Goal: Information Seeking & Learning: Learn about a topic

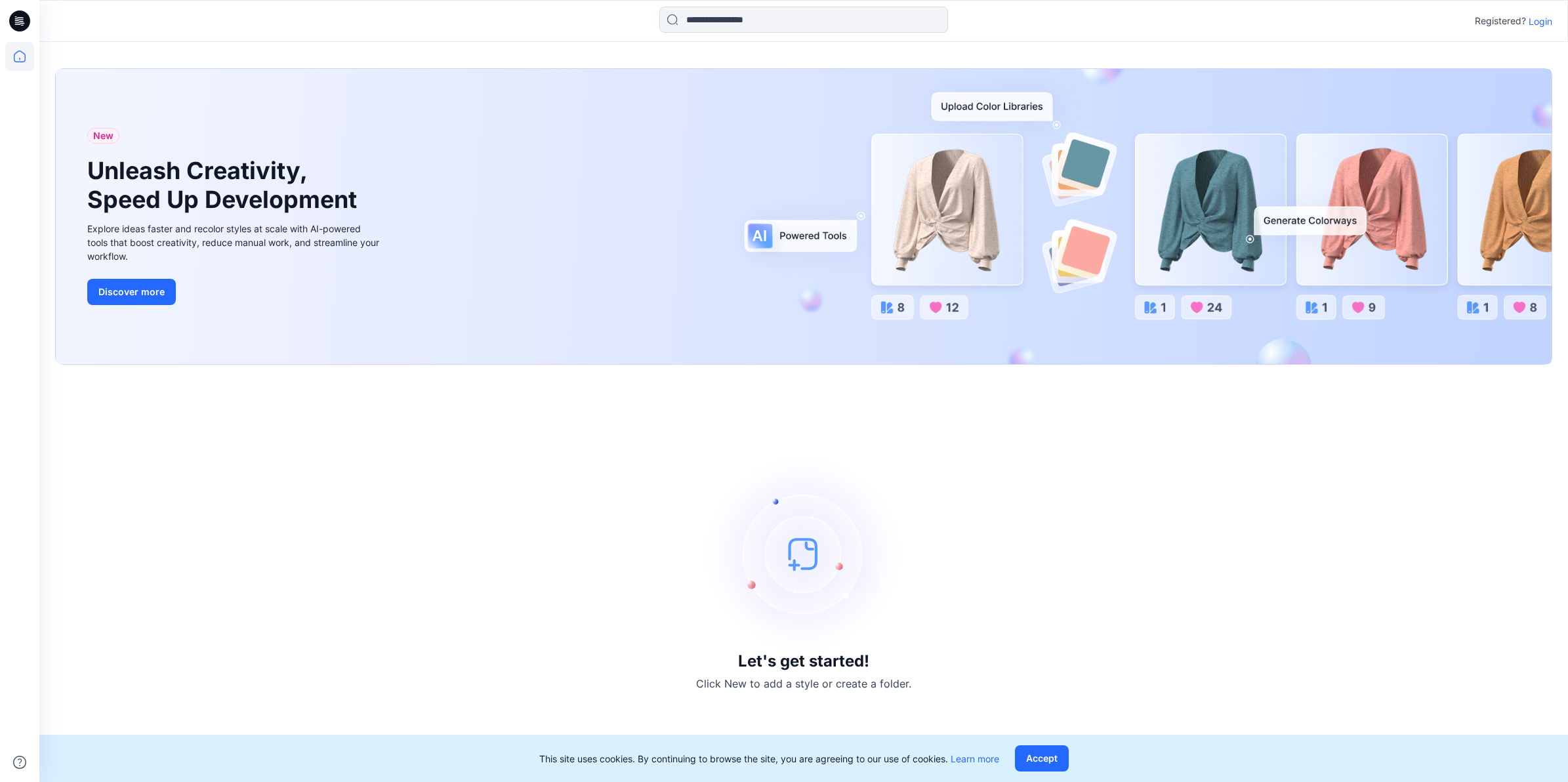
click at [821, 553] on img at bounding box center [803, 554] width 197 height 197
click at [18, 24] on icon at bounding box center [18, 24] width 6 height 1
click at [17, 53] on icon at bounding box center [19, 56] width 11 height 12
click at [537, 302] on div "New Unleash Creativity, Speed Up Development Explore ideas faster and recolor s…" at bounding box center [803, 216] width 1495 height 295
click at [1544, 22] on p "Login" at bounding box center [1540, 21] width 24 height 14
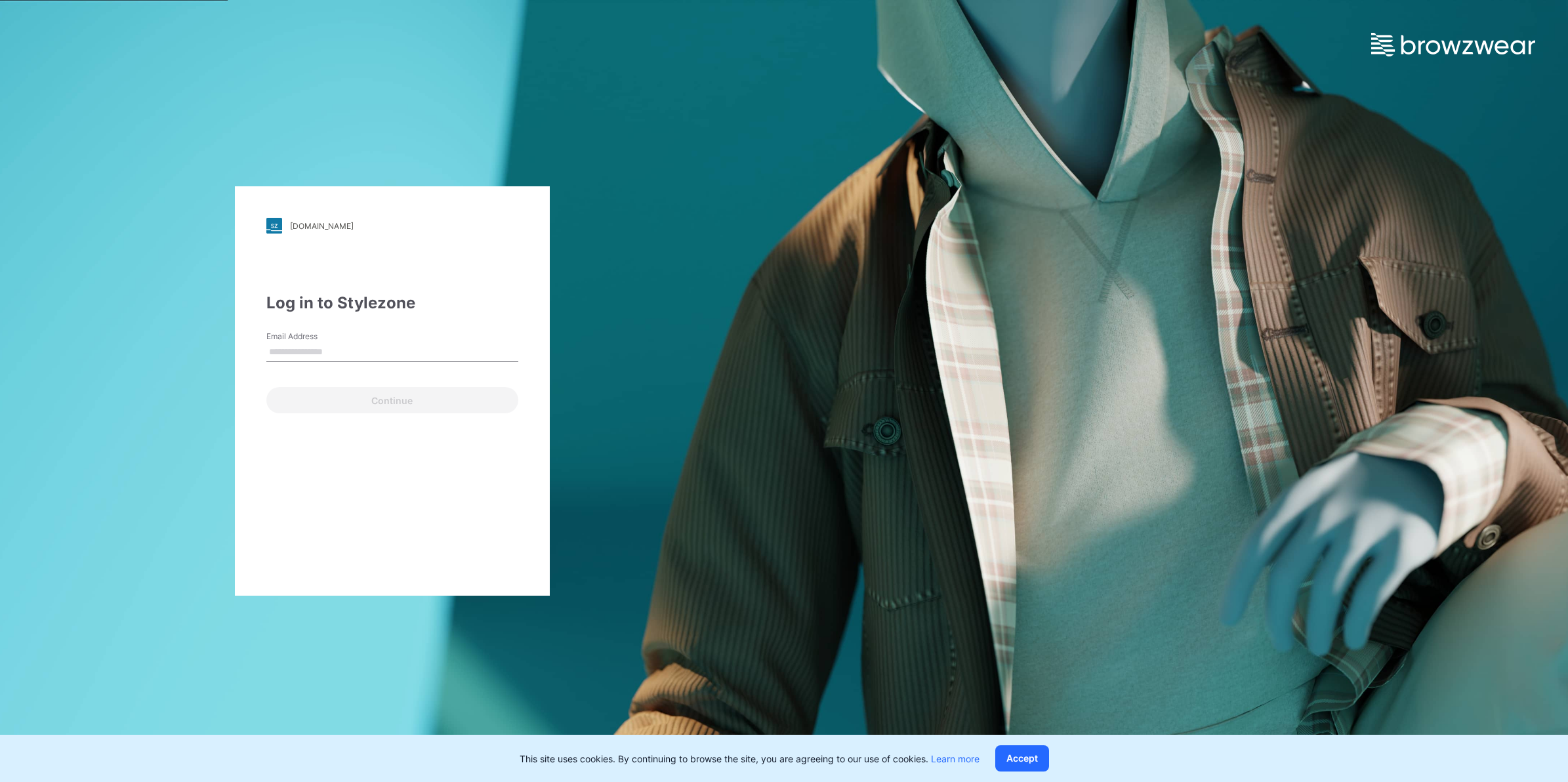
click at [413, 362] on input "Email Address" at bounding box center [392, 352] width 252 height 19
type input "**********"
click at [367, 408] on button "Continue" at bounding box center [392, 400] width 252 height 27
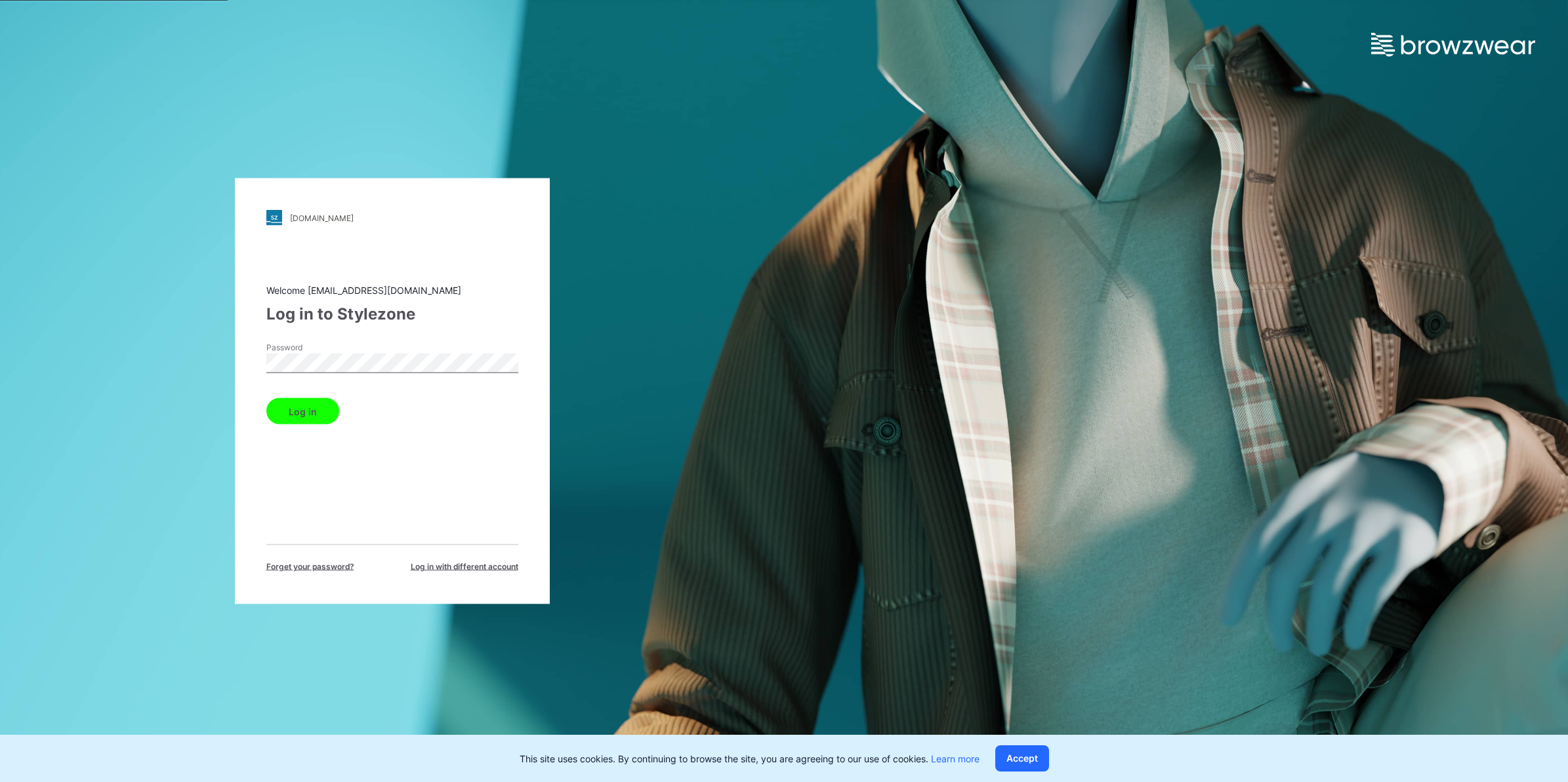
click at [296, 411] on button "Log in" at bounding box center [303, 411] width 73 height 27
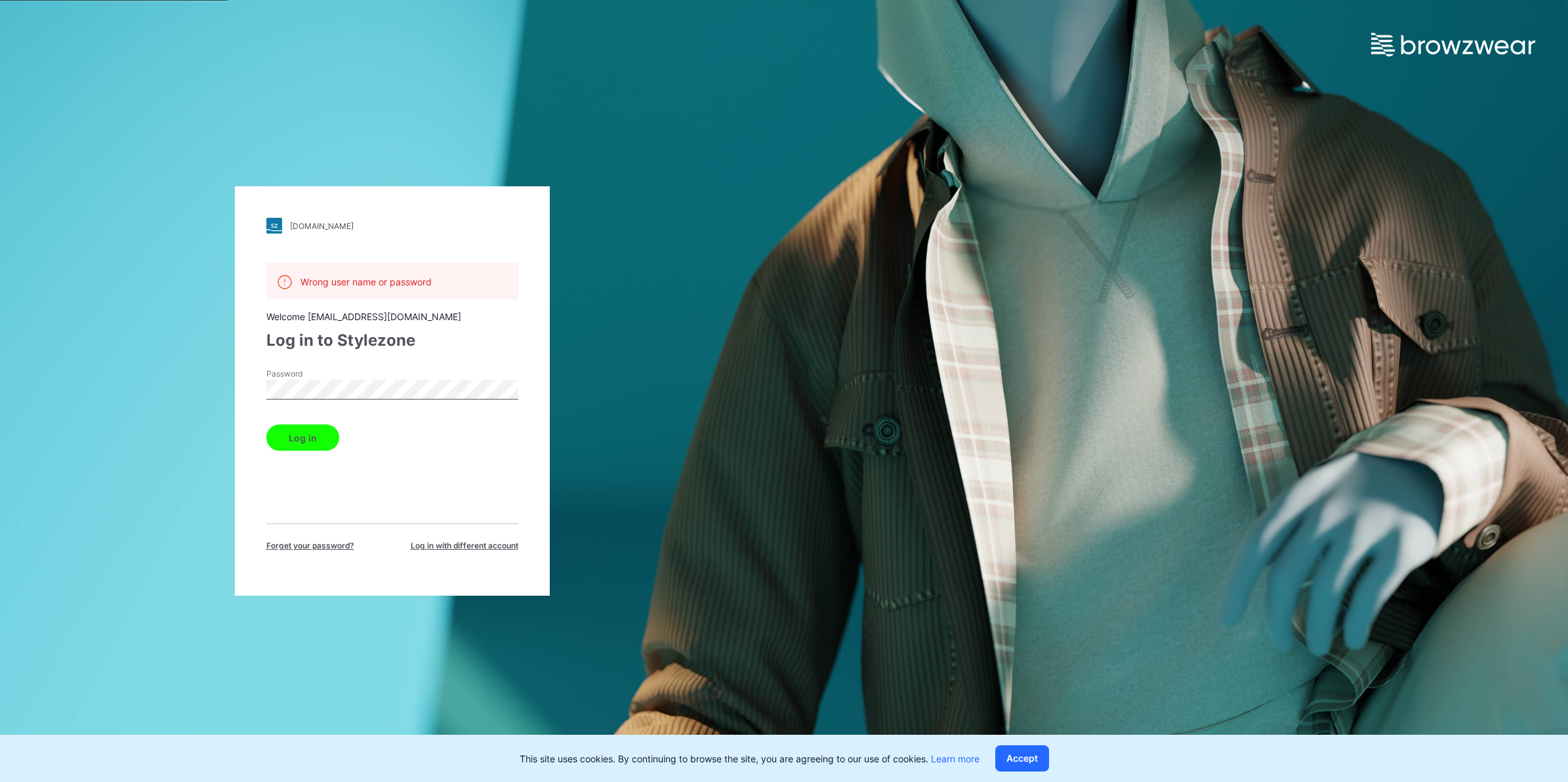
click at [378, 369] on div "Password" at bounding box center [392, 387] width 252 height 40
click at [361, 404] on div "Password" at bounding box center [392, 387] width 252 height 40
click at [670, 398] on div "[DOMAIN_NAME] Loading... Wrong user name or password Welcome [EMAIL_ADDRESS][DO…" at bounding box center [392, 391] width 784 height 782
click at [326, 443] on div "Log in" at bounding box center [392, 435] width 252 height 32
click at [471, 548] on span "Log in with different account" at bounding box center [464, 546] width 108 height 12
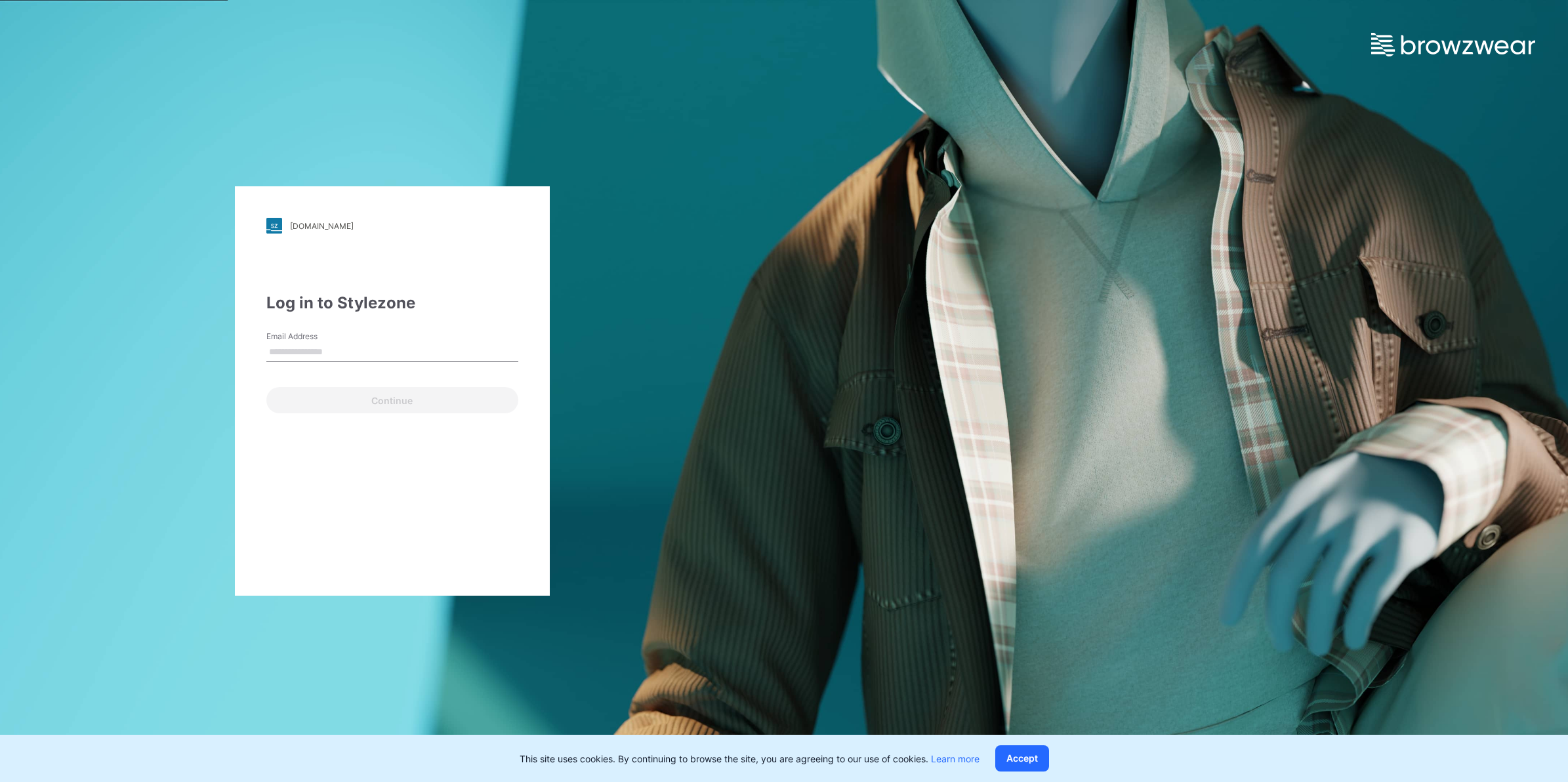
click at [388, 343] on input "Email Address" at bounding box center [392, 352] width 252 height 19
type input "**********"
click at [388, 403] on button "Continue" at bounding box center [392, 400] width 252 height 27
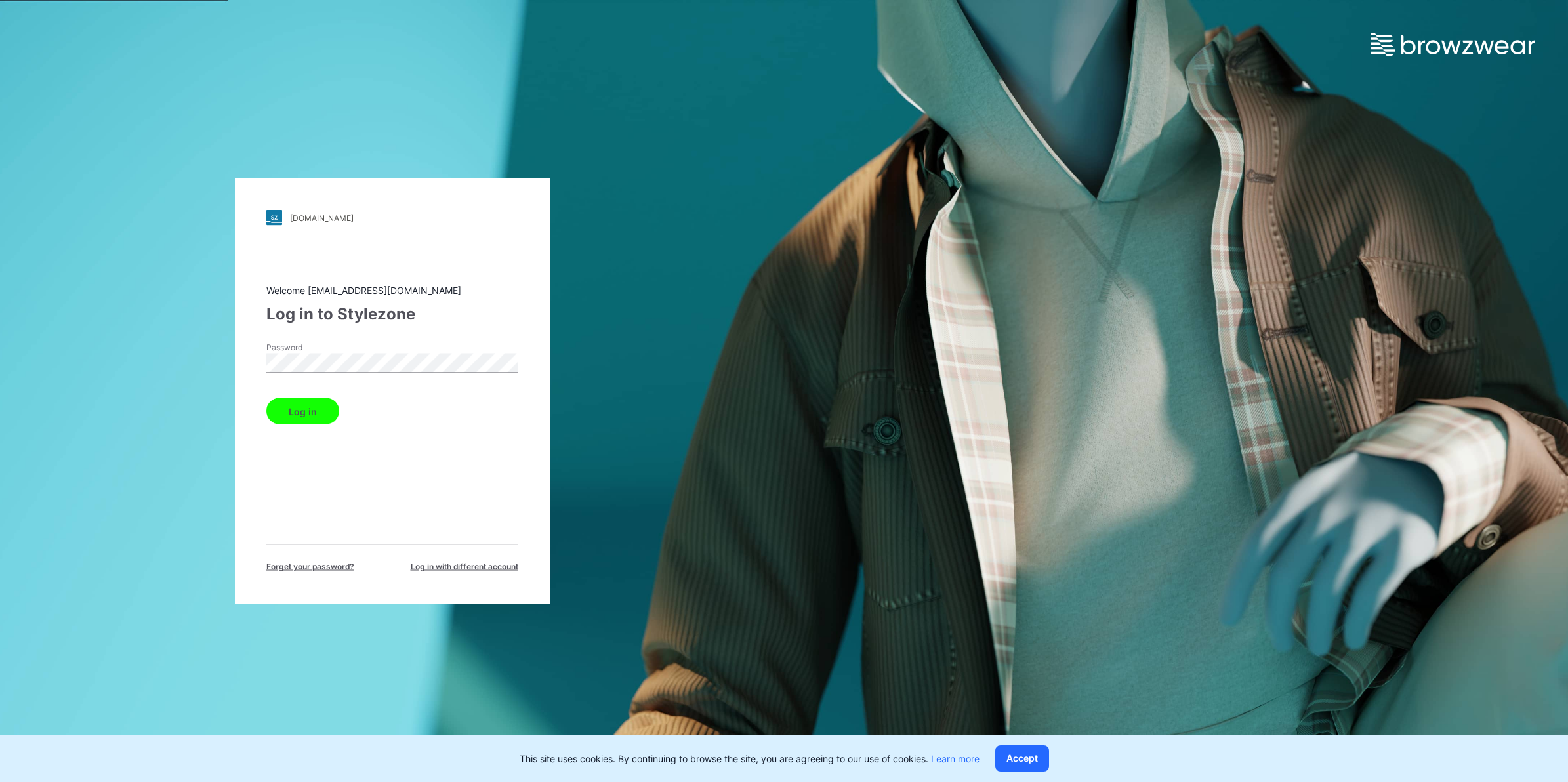
click at [294, 405] on button "Log in" at bounding box center [303, 411] width 73 height 27
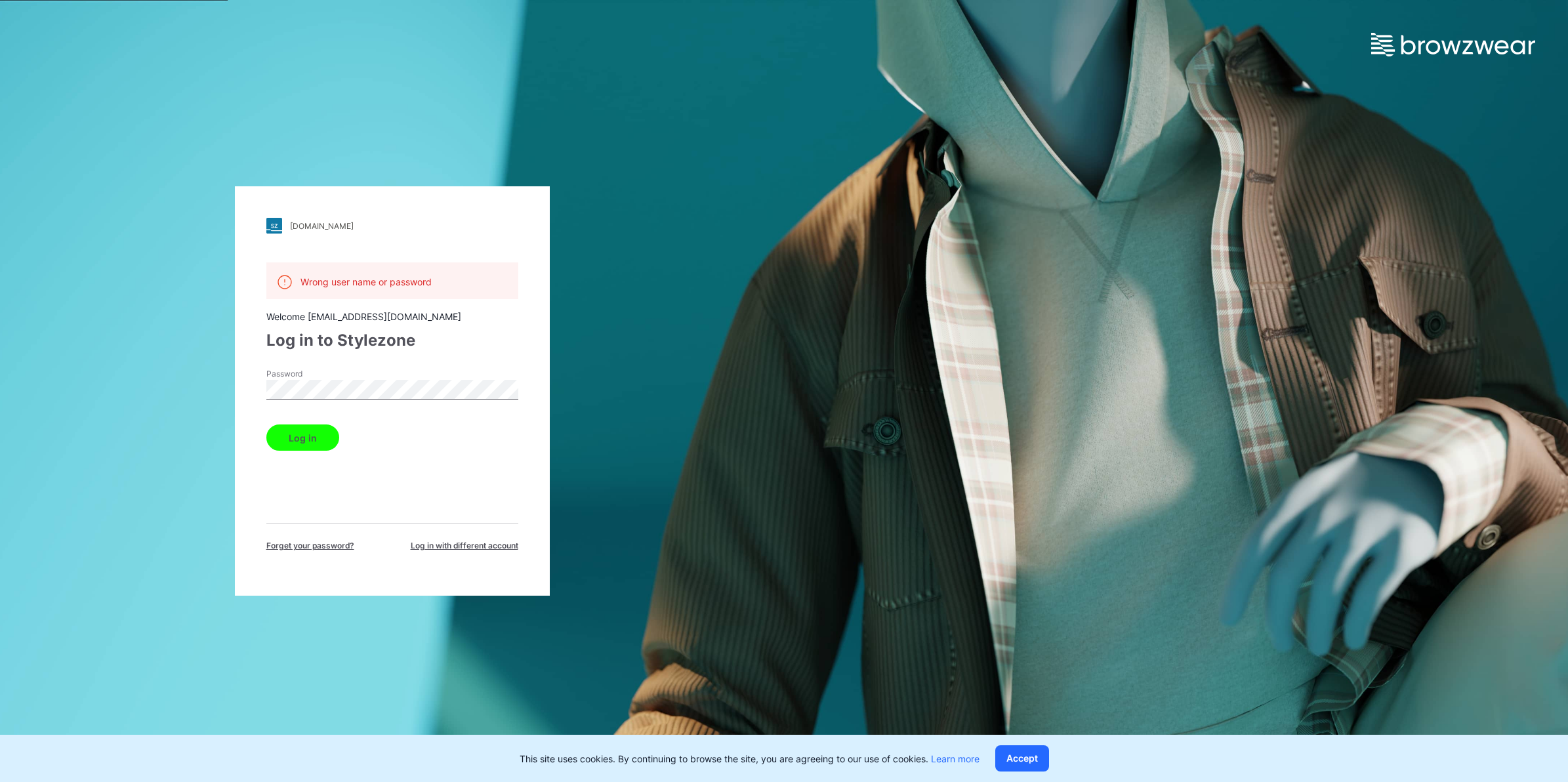
click at [464, 571] on div "[DOMAIN_NAME] Loading... Wrong user name or password Welcome [EMAIL_ADDRESS][DO…" at bounding box center [392, 391] width 315 height 410
click at [480, 535] on div "Forget your password? Log in with different account" at bounding box center [392, 537] width 252 height 28
click at [479, 545] on span "Log in with different account" at bounding box center [464, 546] width 108 height 12
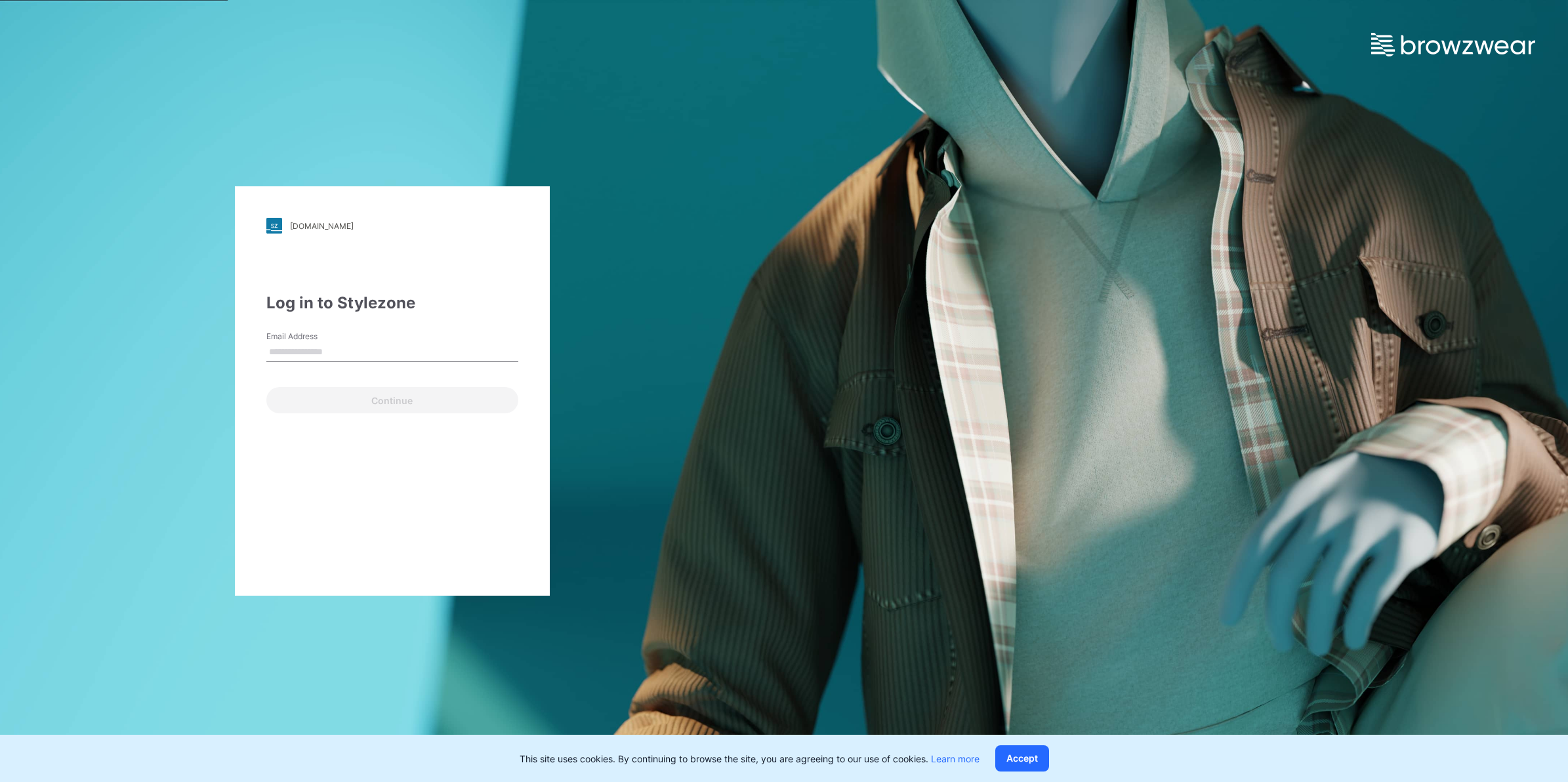
click at [384, 355] on input "Email Address" at bounding box center [392, 352] width 252 height 19
type input "**********"
click at [379, 420] on div "**********" at bounding box center [392, 391] width 315 height 410
click at [397, 404] on button "Continue" at bounding box center [392, 400] width 252 height 27
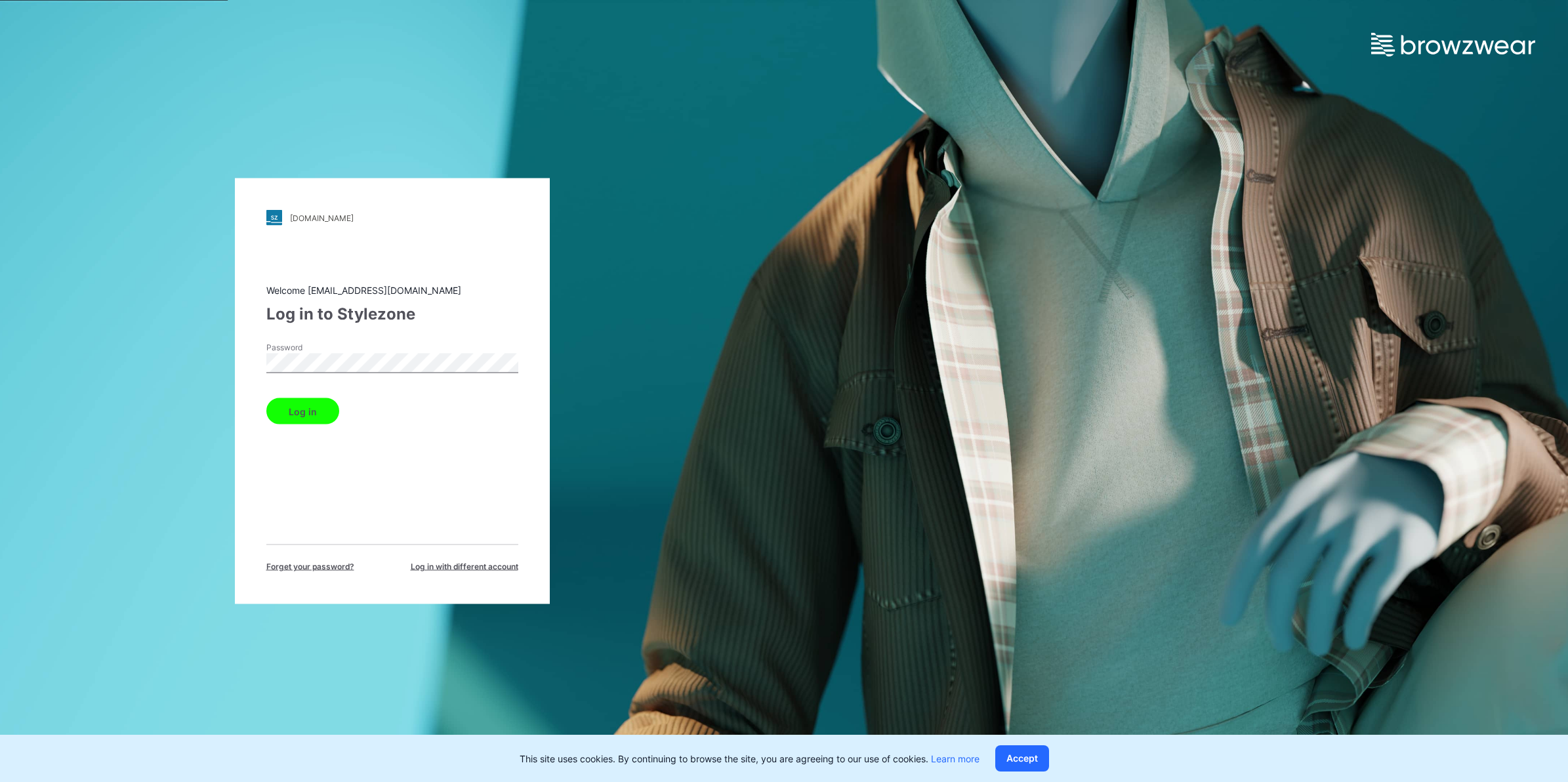
click at [308, 412] on button "Log in" at bounding box center [303, 411] width 73 height 27
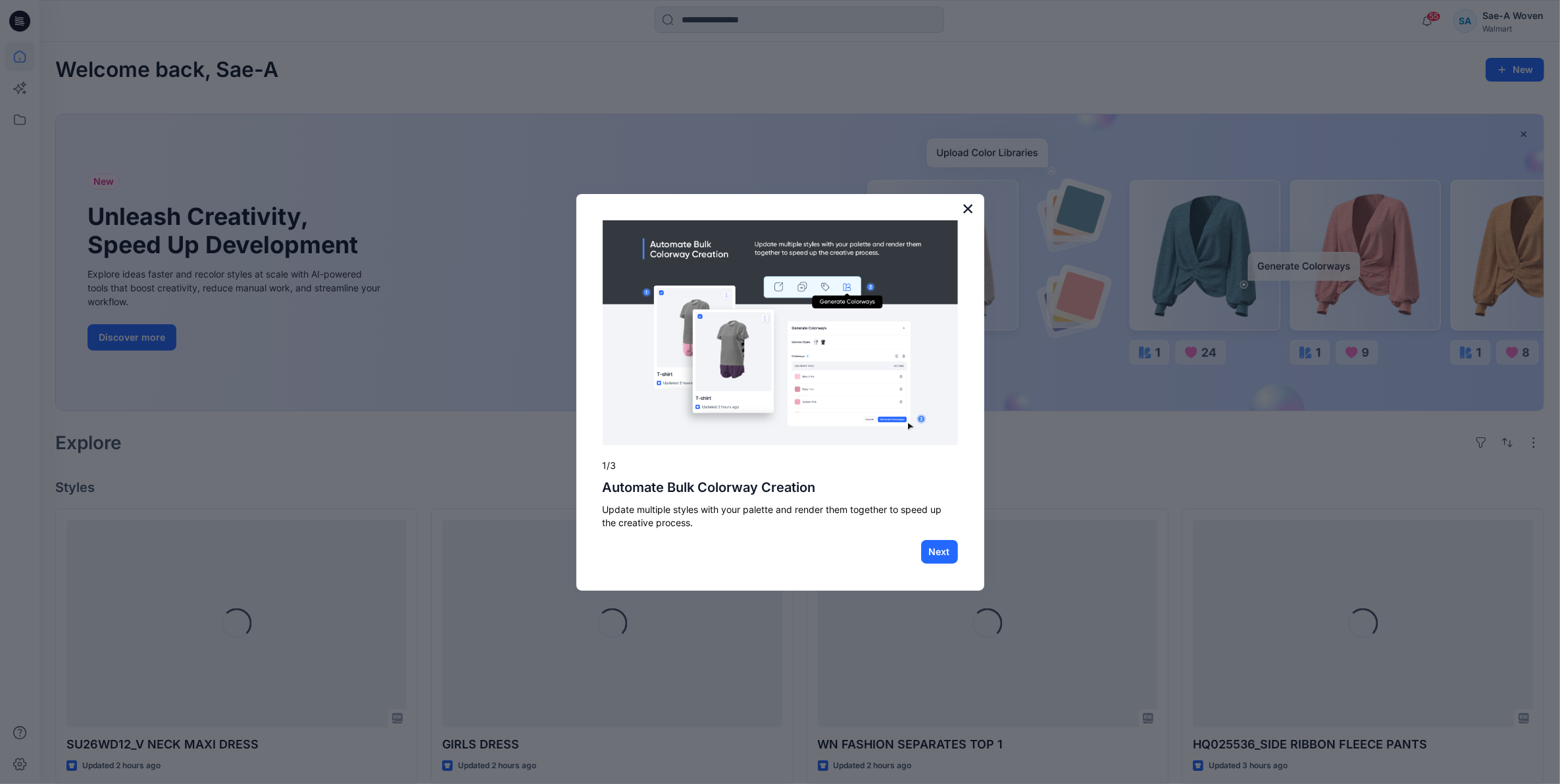
click at [970, 210] on button "×" at bounding box center [968, 208] width 12 height 21
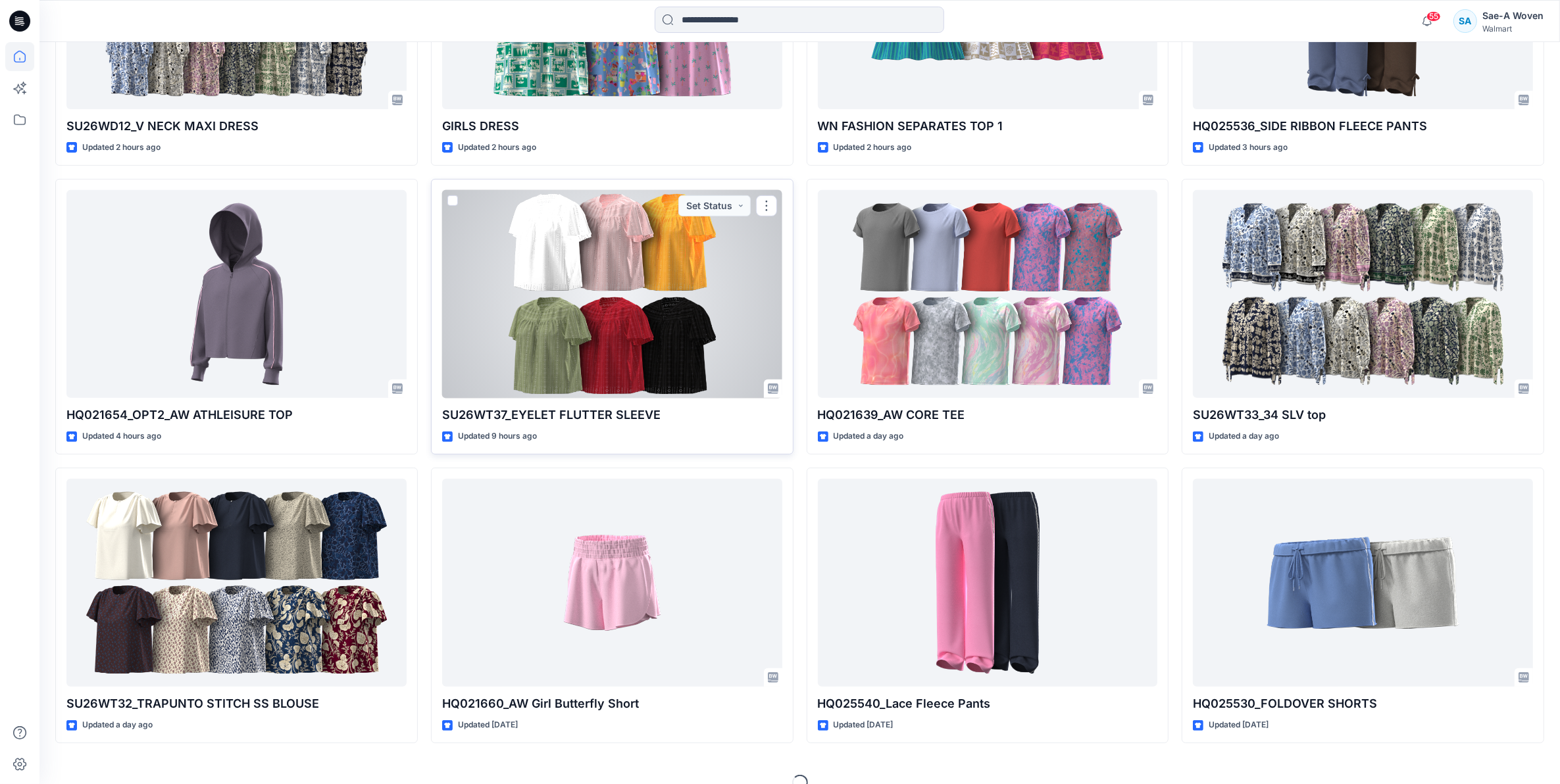
scroll to position [641, 0]
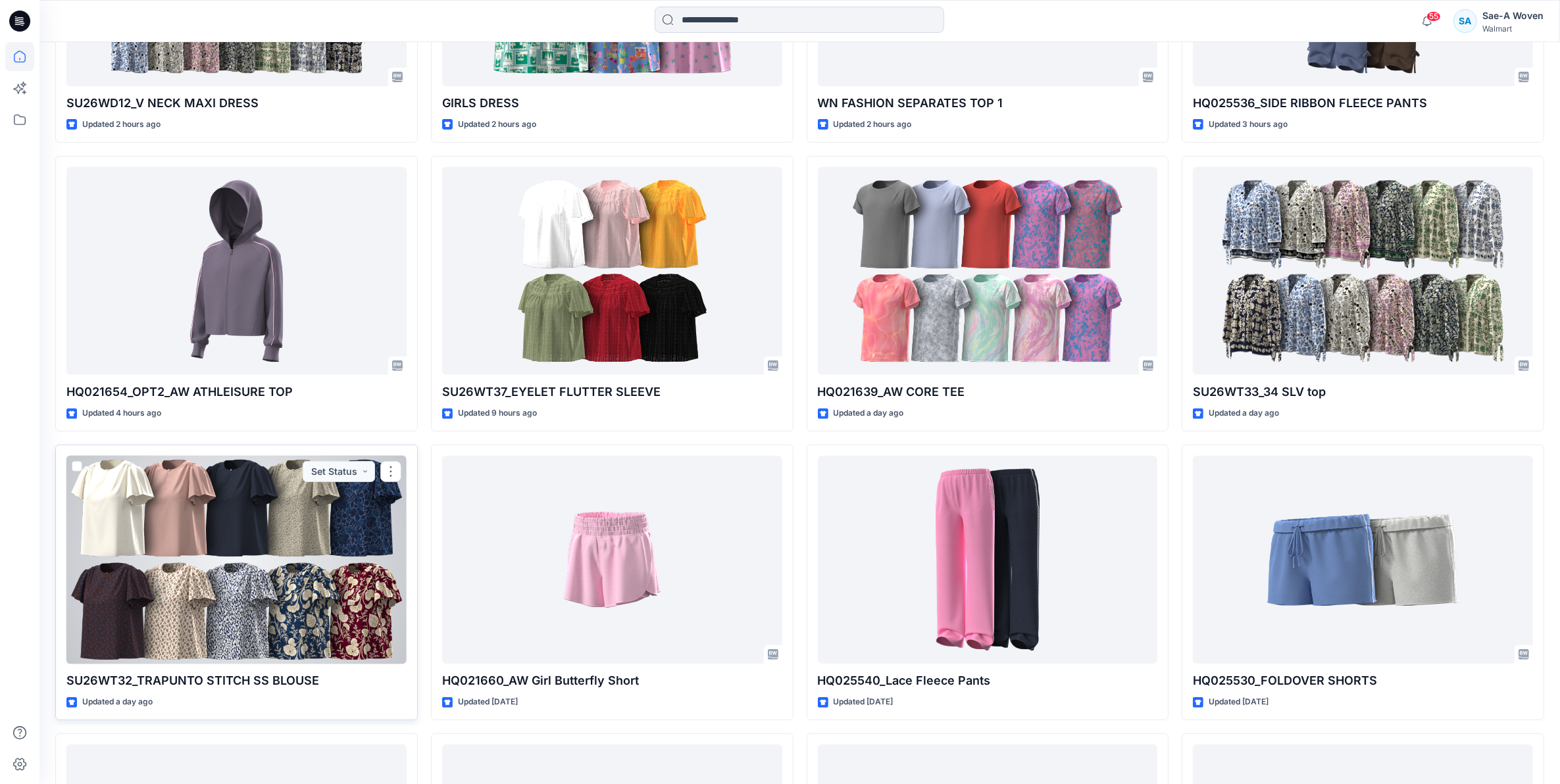
click at [281, 560] on div at bounding box center [236, 560] width 340 height 208
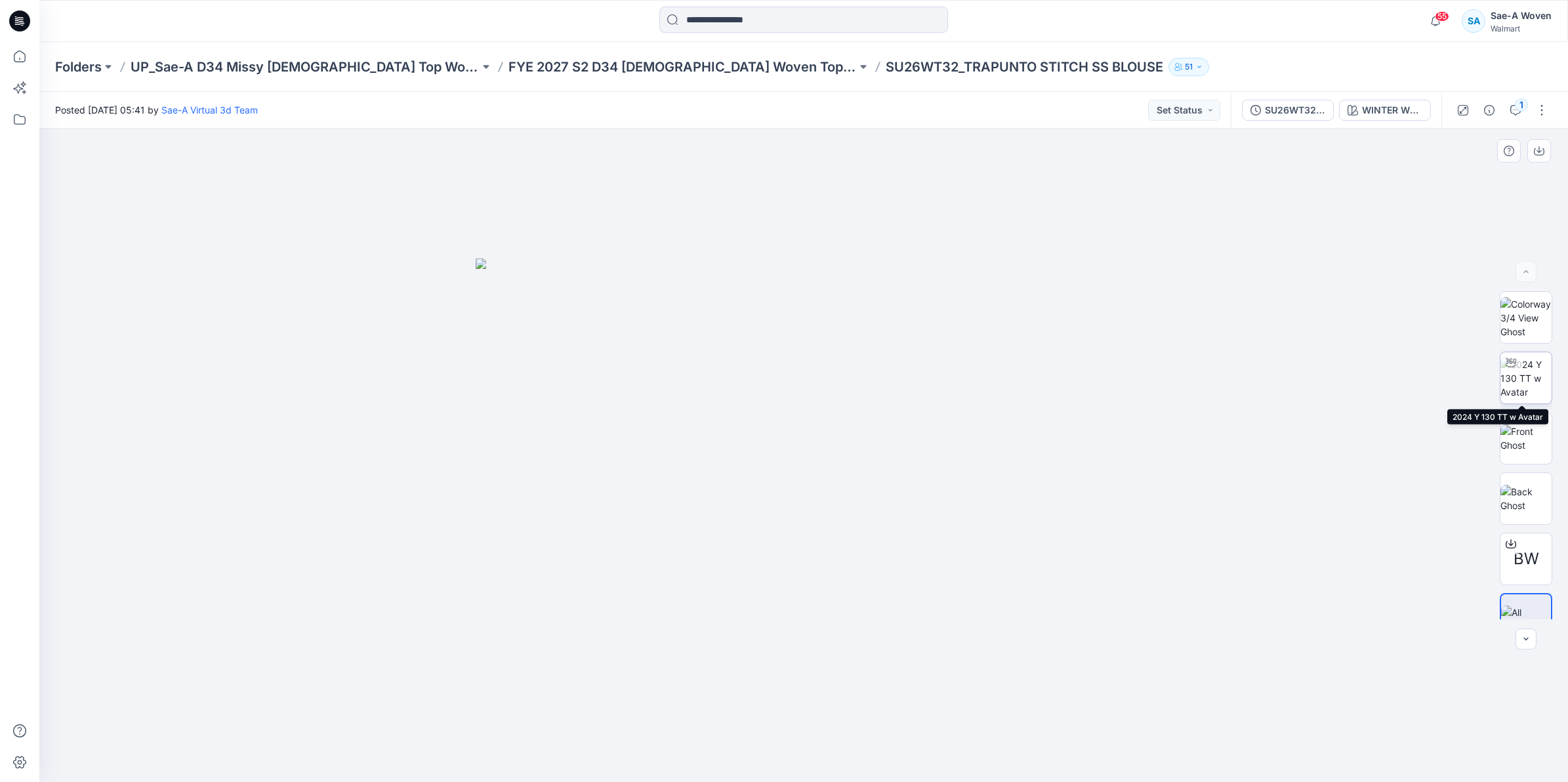
click at [1525, 385] on img at bounding box center [1526, 379] width 51 height 42
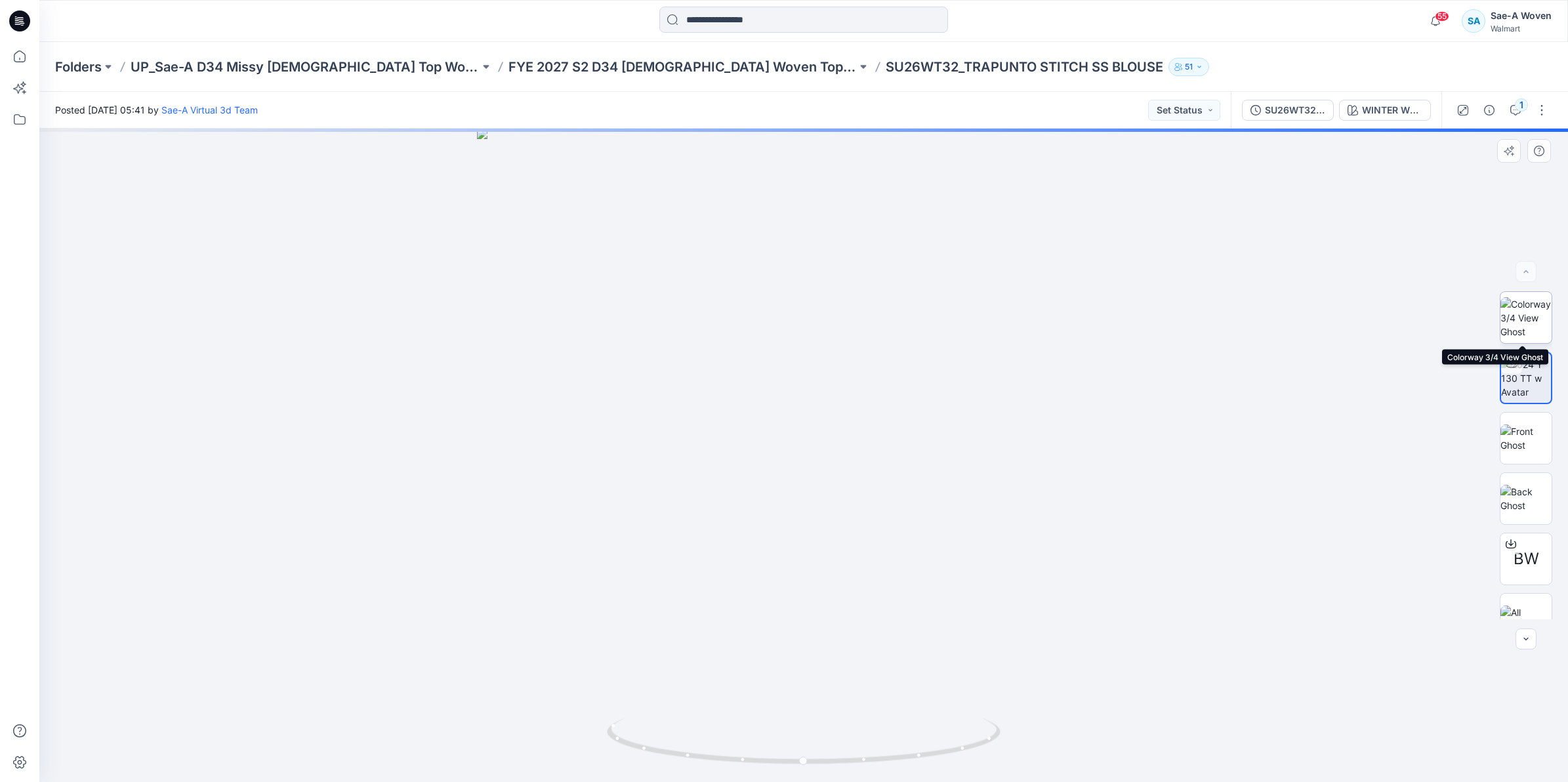
click at [1522, 334] on img at bounding box center [1526, 318] width 51 height 42
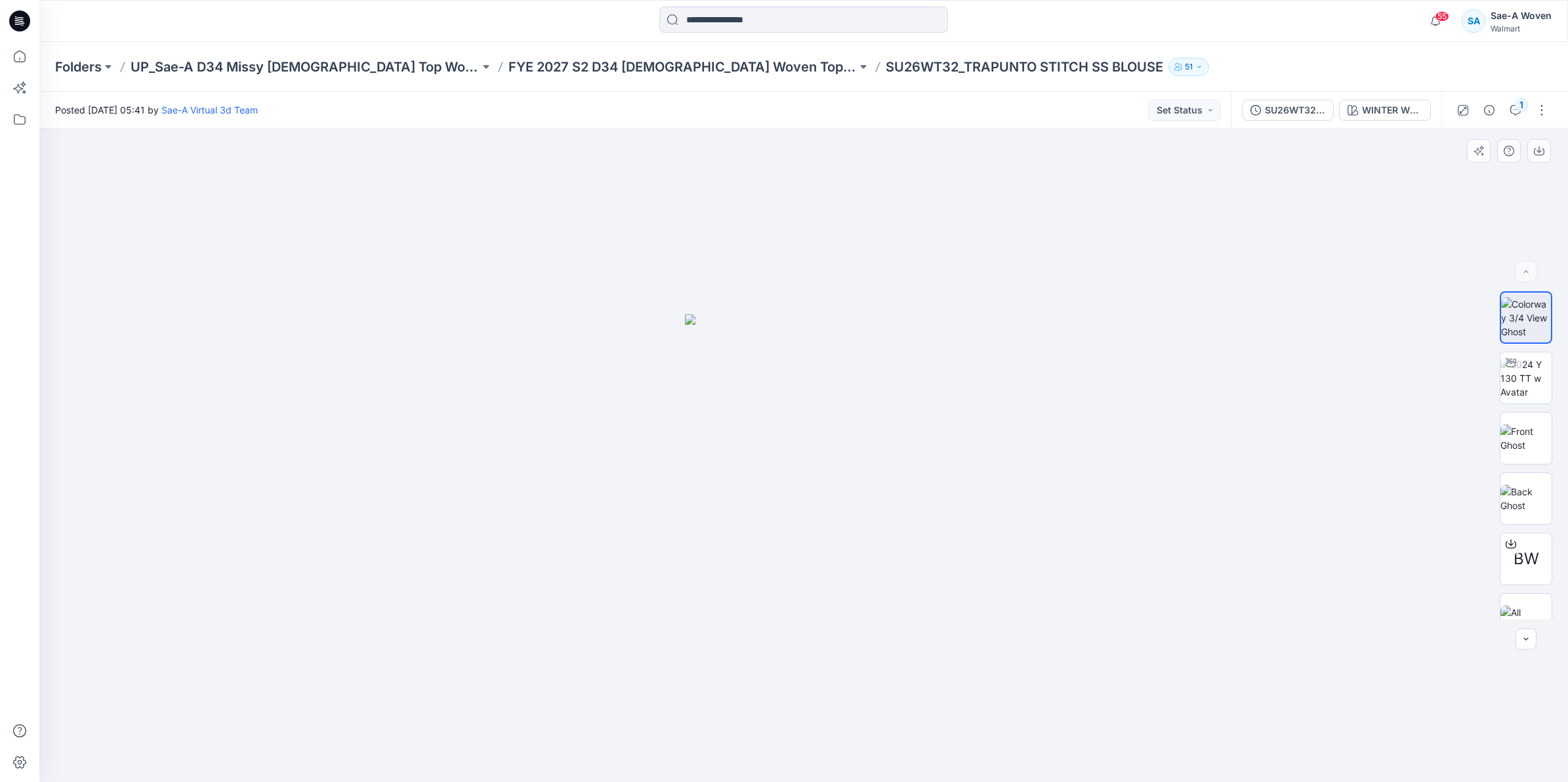
click at [1494, 381] on div "BW" at bounding box center [1526, 455] width 84 height 328
click at [1519, 382] on img at bounding box center [1526, 379] width 51 height 42
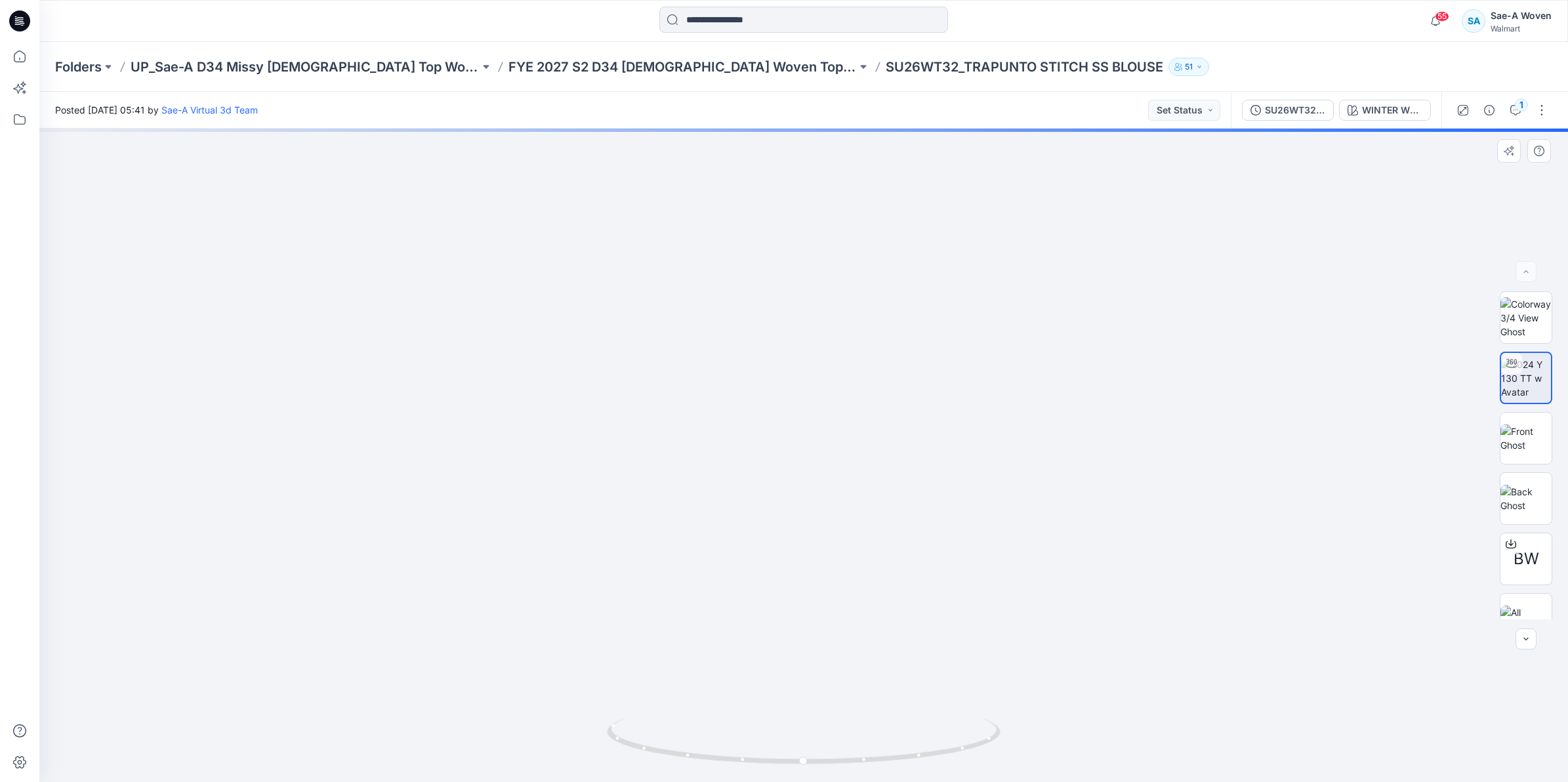
drag, startPoint x: 916, startPoint y: 310, endPoint x: 922, endPoint y: 444, distance: 134.1
click at [922, 444] on img at bounding box center [809, 14] width 2687 height 1537
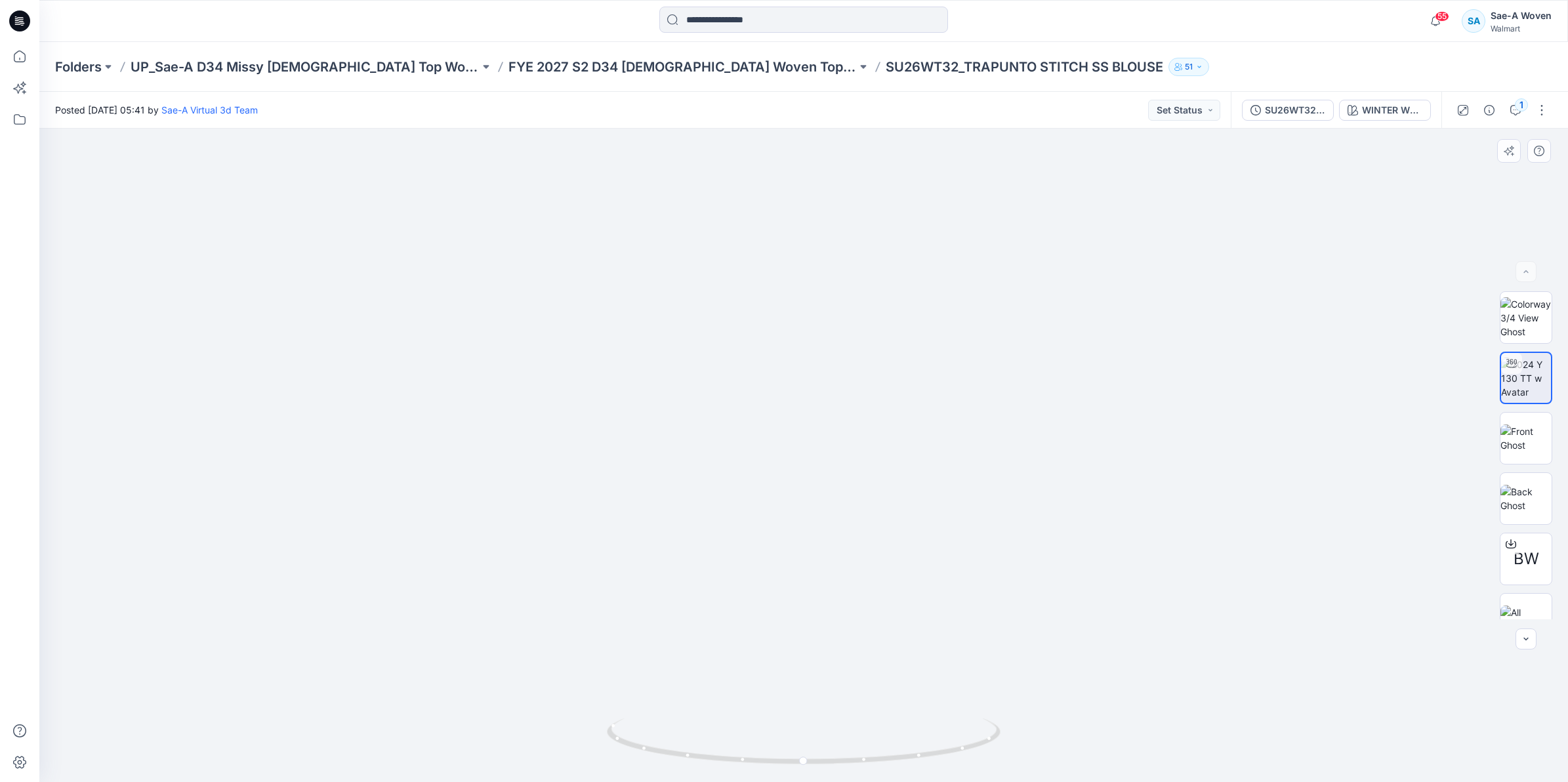
click at [938, 364] on img at bounding box center [809, 14] width 2687 height 1537
click at [1531, 428] on img at bounding box center [1526, 438] width 51 height 27
click at [1355, 496] on div at bounding box center [803, 455] width 1528 height 653
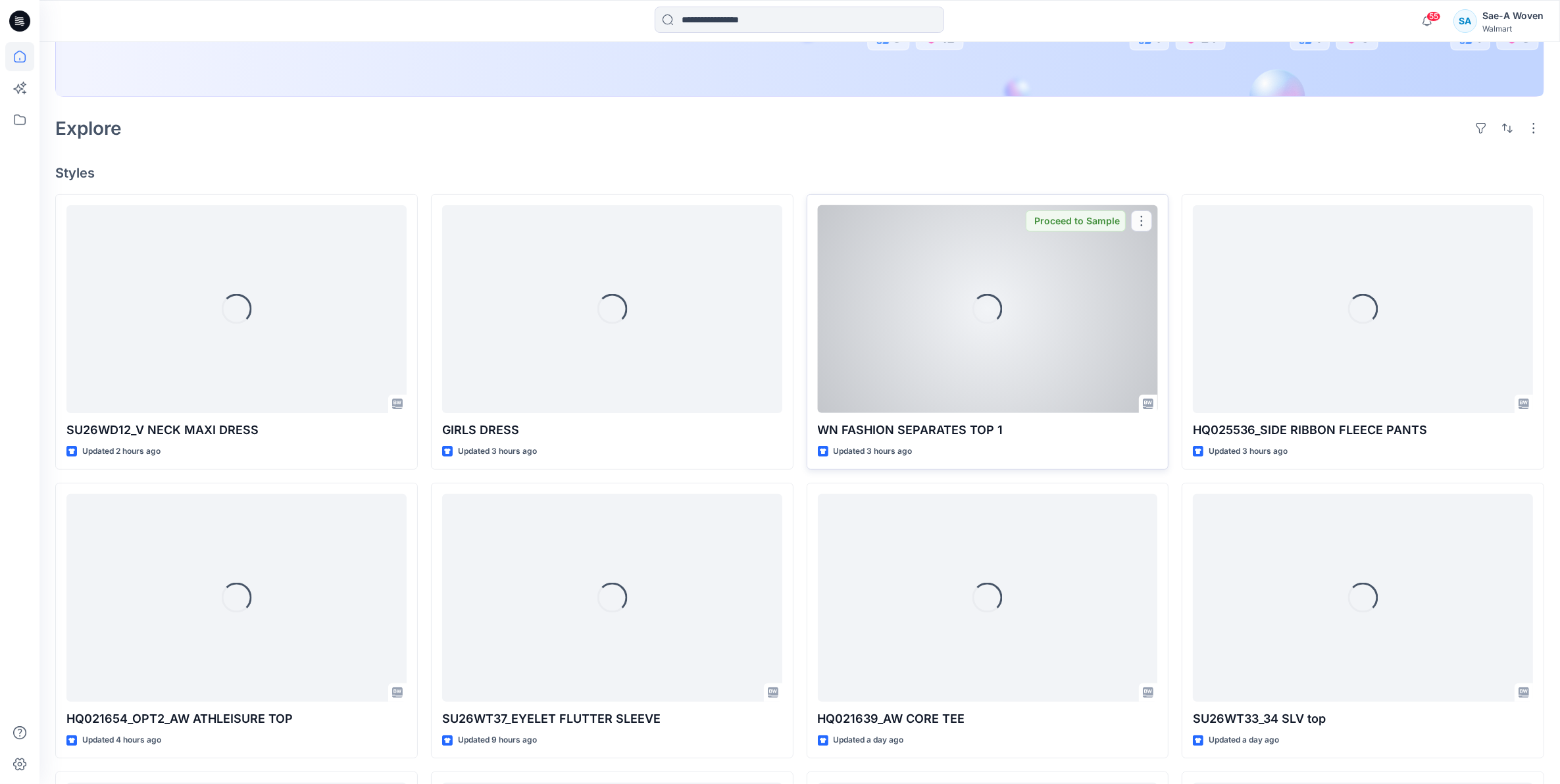
scroll to position [329, 0]
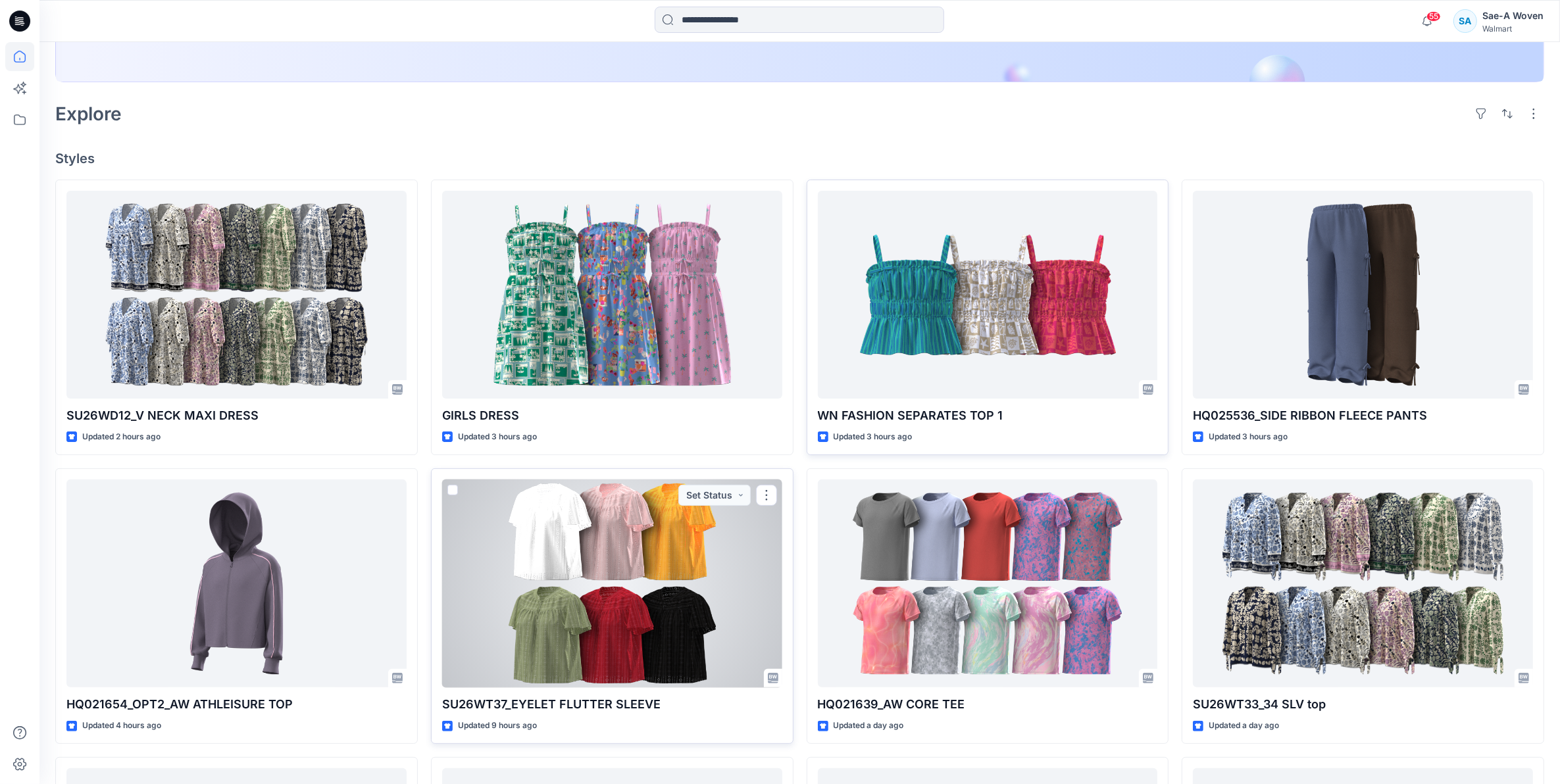
click at [606, 596] on div at bounding box center [612, 583] width 340 height 208
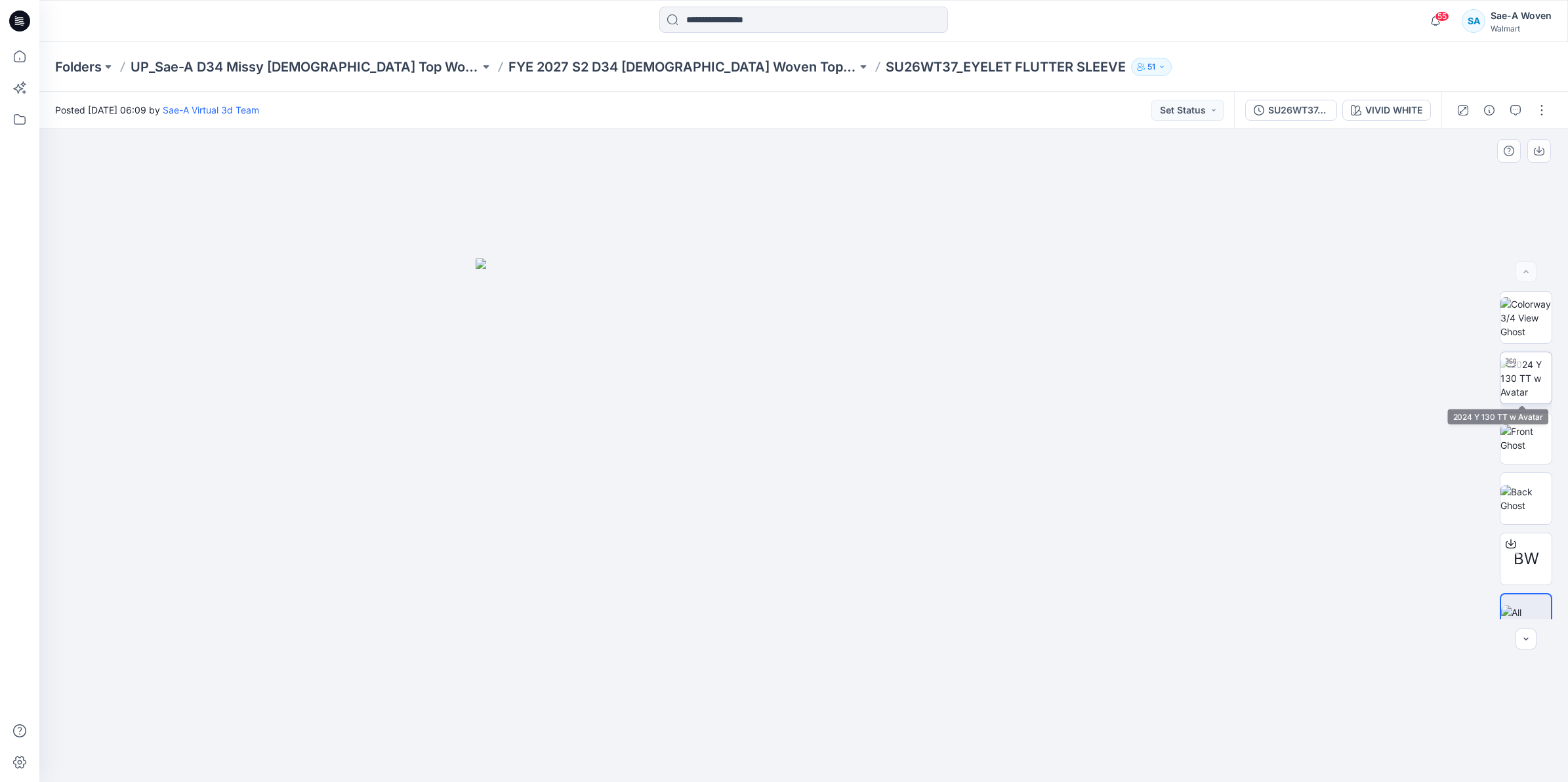
click at [1525, 389] on img at bounding box center [1526, 379] width 51 height 42
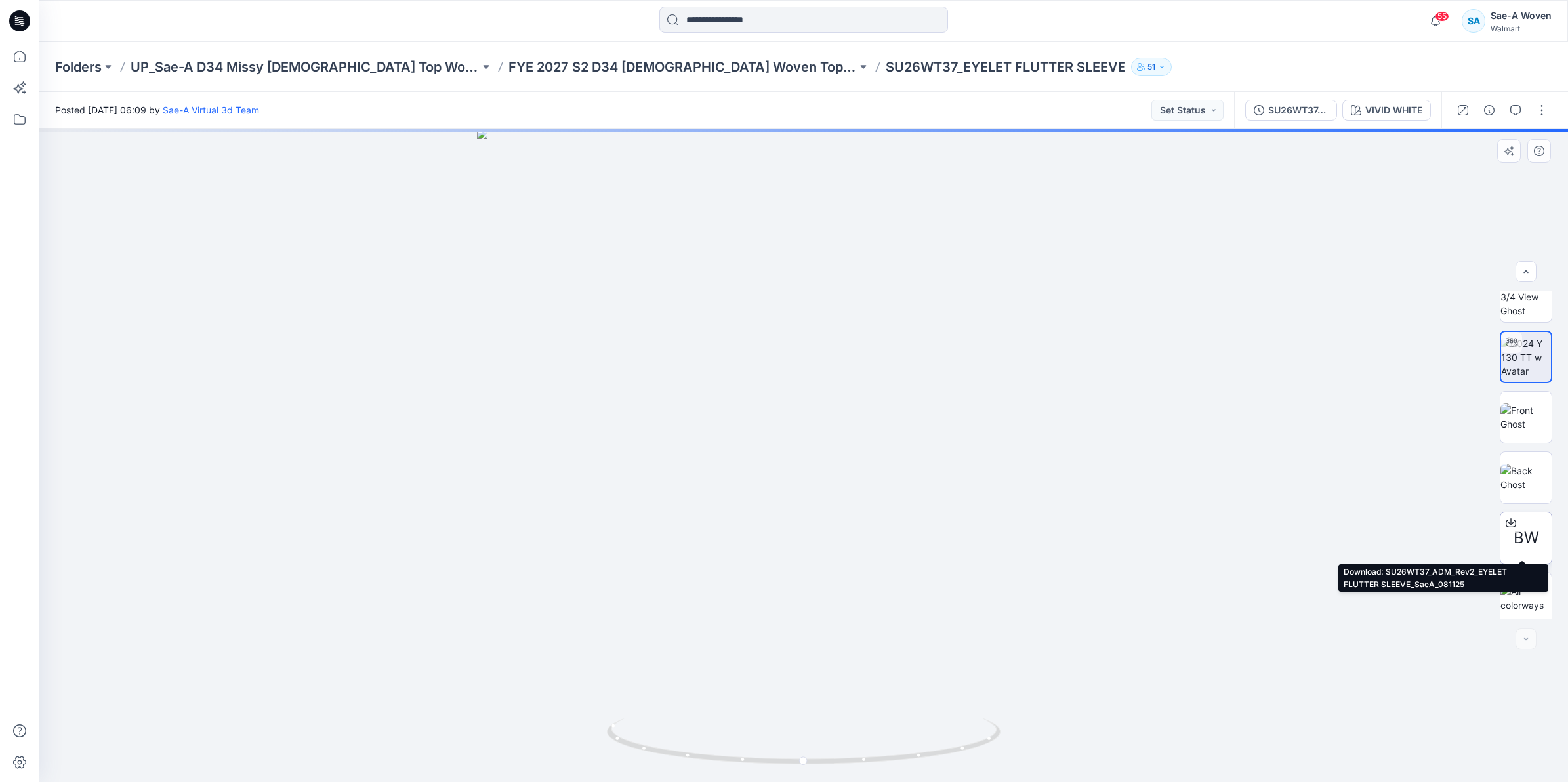
scroll to position [27, 0]
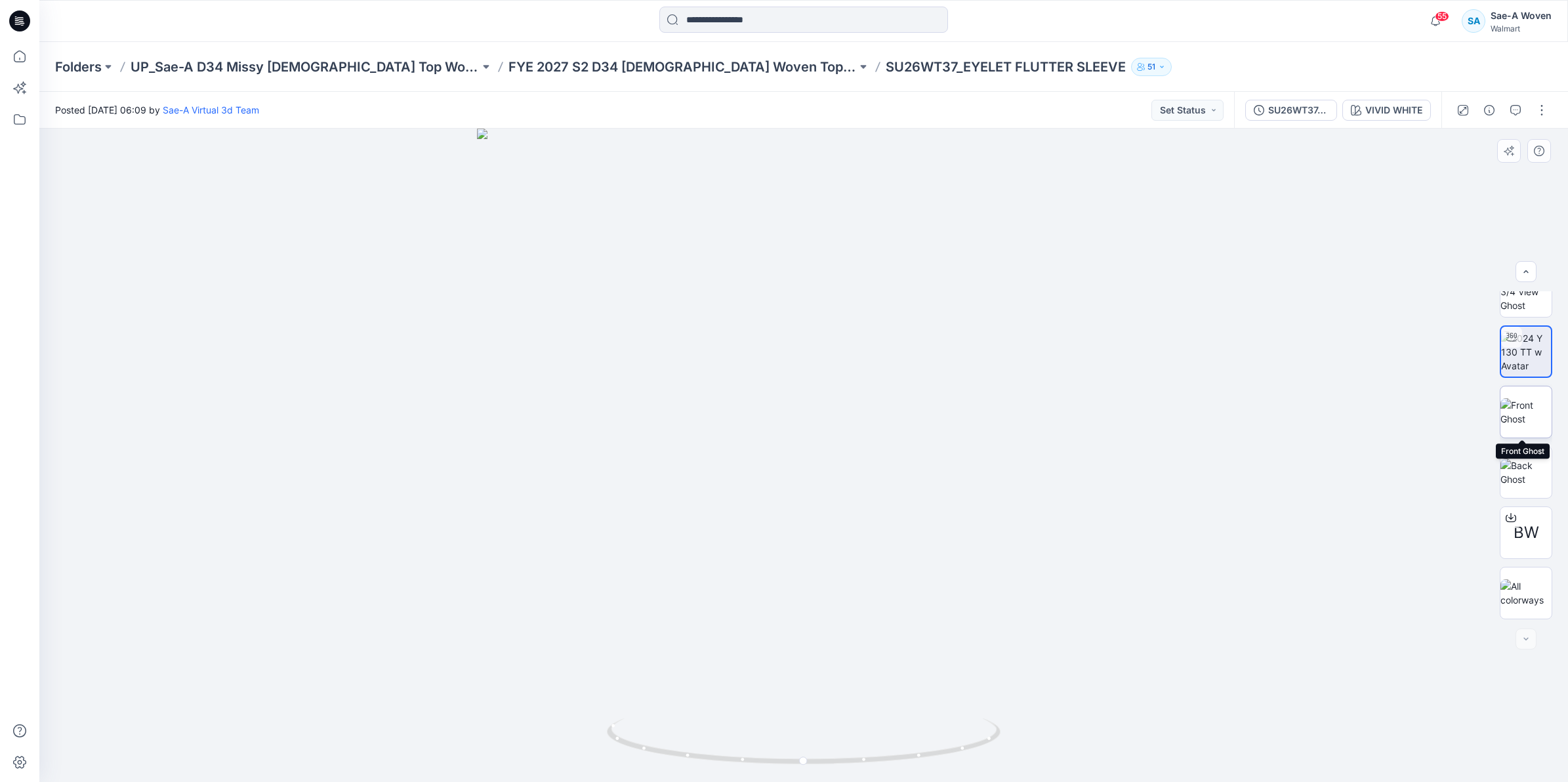
click at [1522, 413] on img at bounding box center [1526, 412] width 51 height 27
click at [1526, 471] on img at bounding box center [1526, 472] width 51 height 27
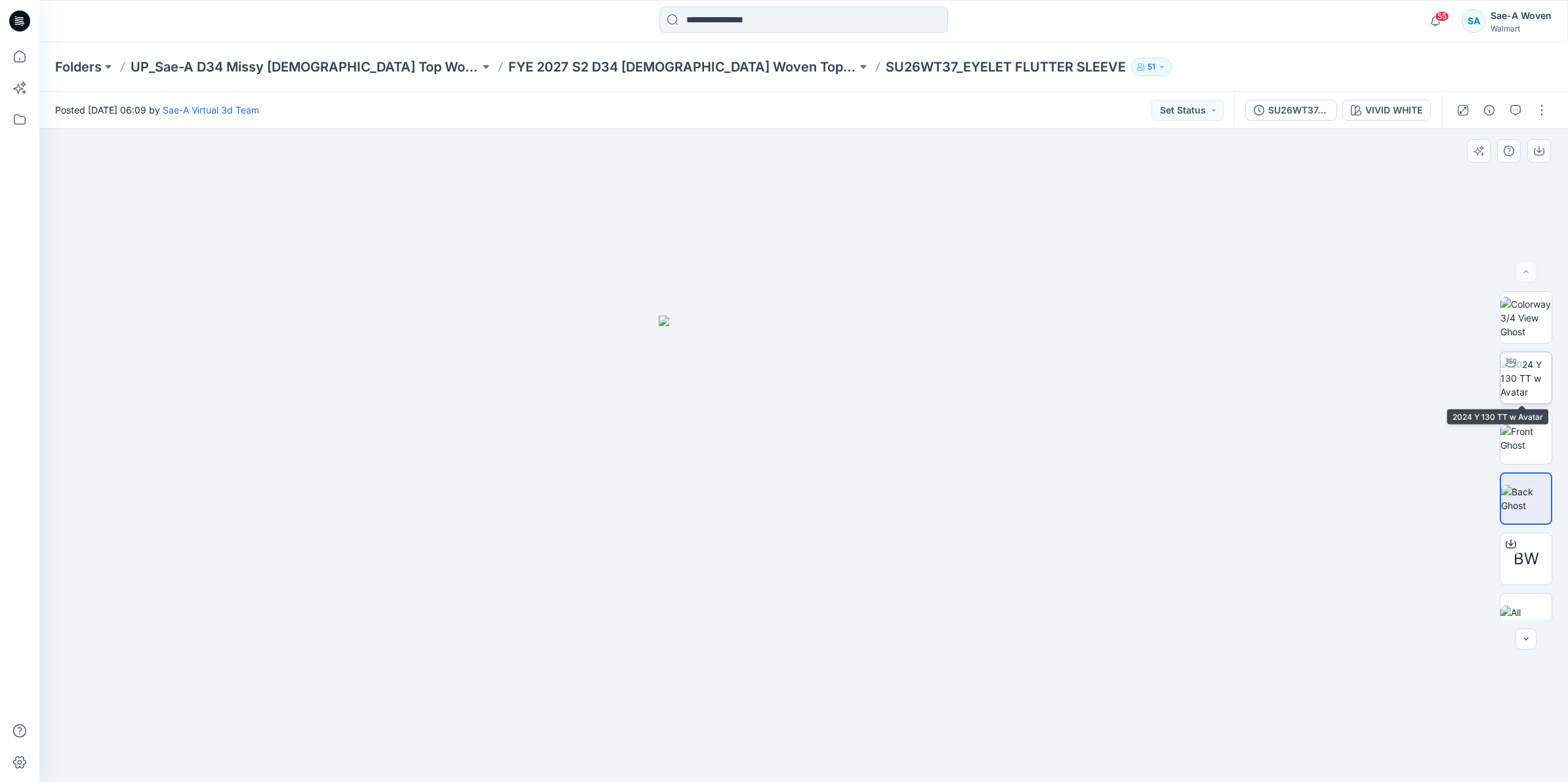
click at [1509, 380] on img at bounding box center [1526, 379] width 51 height 42
drag, startPoint x: 802, startPoint y: 461, endPoint x: 804, endPoint y: 428, distance: 33.1
click at [804, 428] on img at bounding box center [803, 73] width 2148 height 1419
drag, startPoint x: 835, startPoint y: 354, endPoint x: 841, endPoint y: 426, distance: 72.2
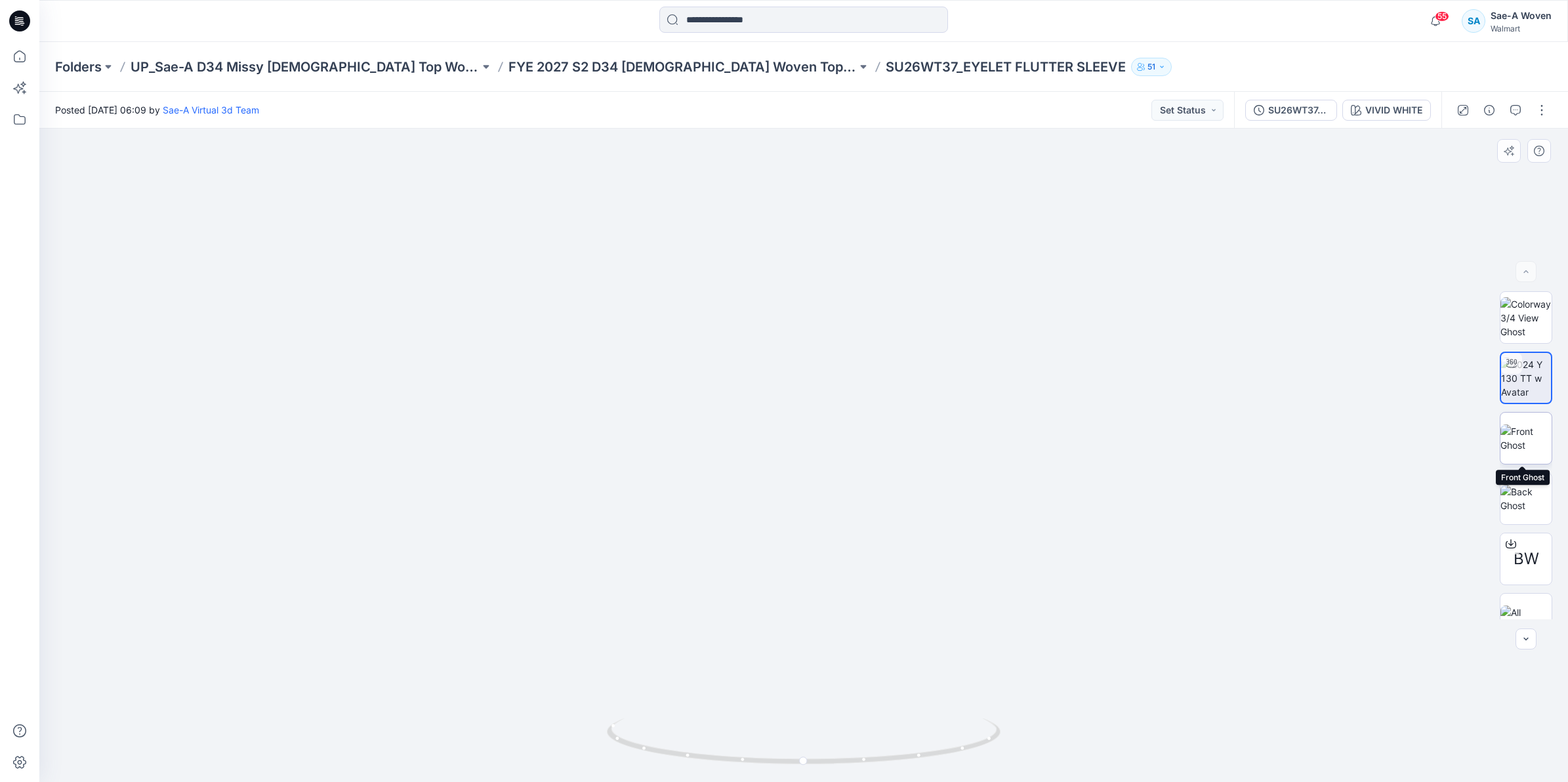
click at [1509, 443] on img at bounding box center [1526, 438] width 51 height 27
click at [1517, 313] on img at bounding box center [1526, 318] width 51 height 42
click at [1522, 452] on img at bounding box center [1526, 438] width 51 height 27
click at [1518, 503] on img at bounding box center [1526, 499] width 51 height 27
click at [1531, 441] on img at bounding box center [1526, 438] width 51 height 27
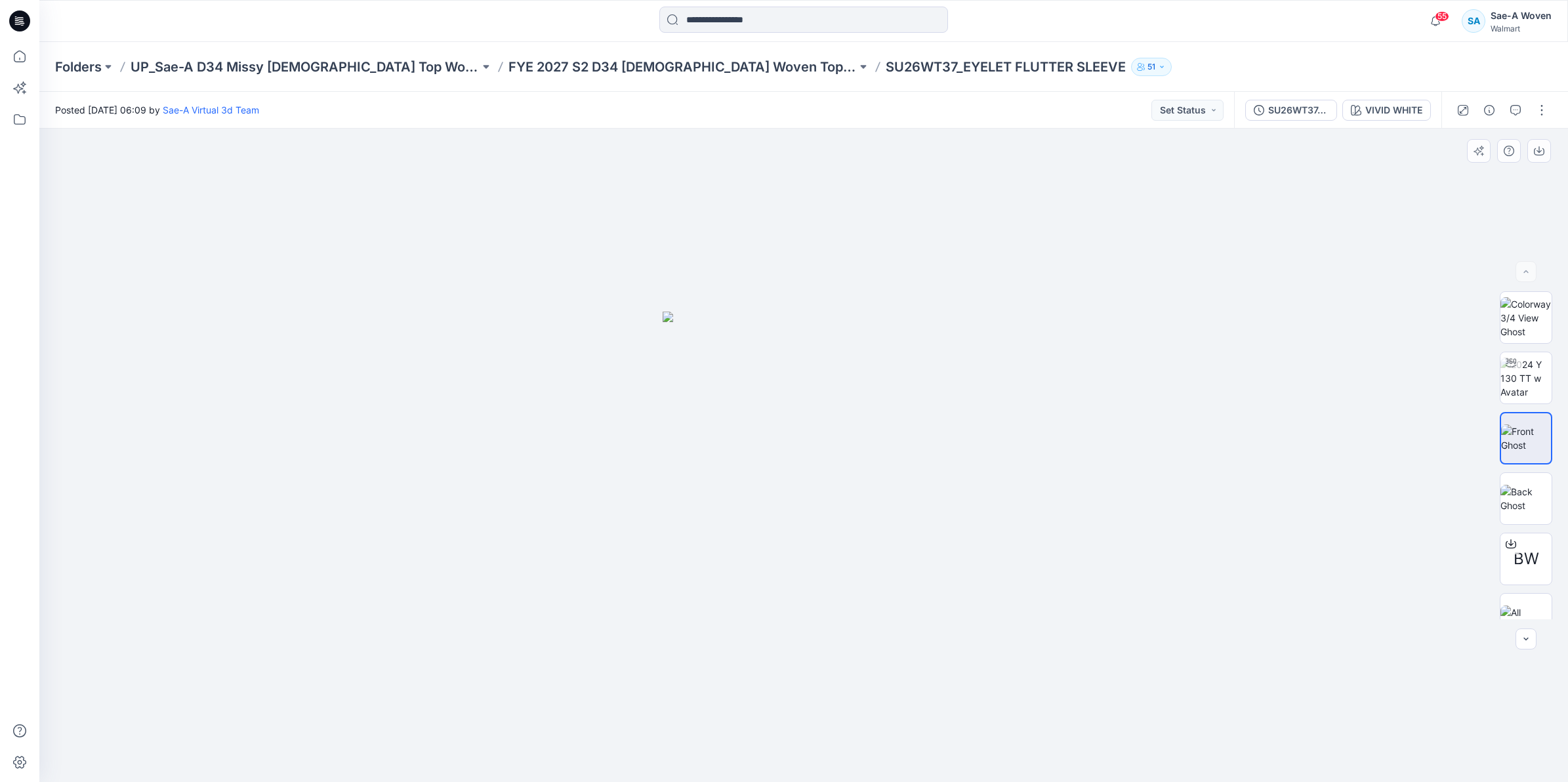
click at [976, 397] on div at bounding box center [803, 455] width 1528 height 653
click at [1524, 629] on button "button" at bounding box center [1526, 639] width 21 height 21
click at [1524, 629] on div at bounding box center [1526, 639] width 21 height 21
click at [1523, 588] on img at bounding box center [1526, 593] width 51 height 27
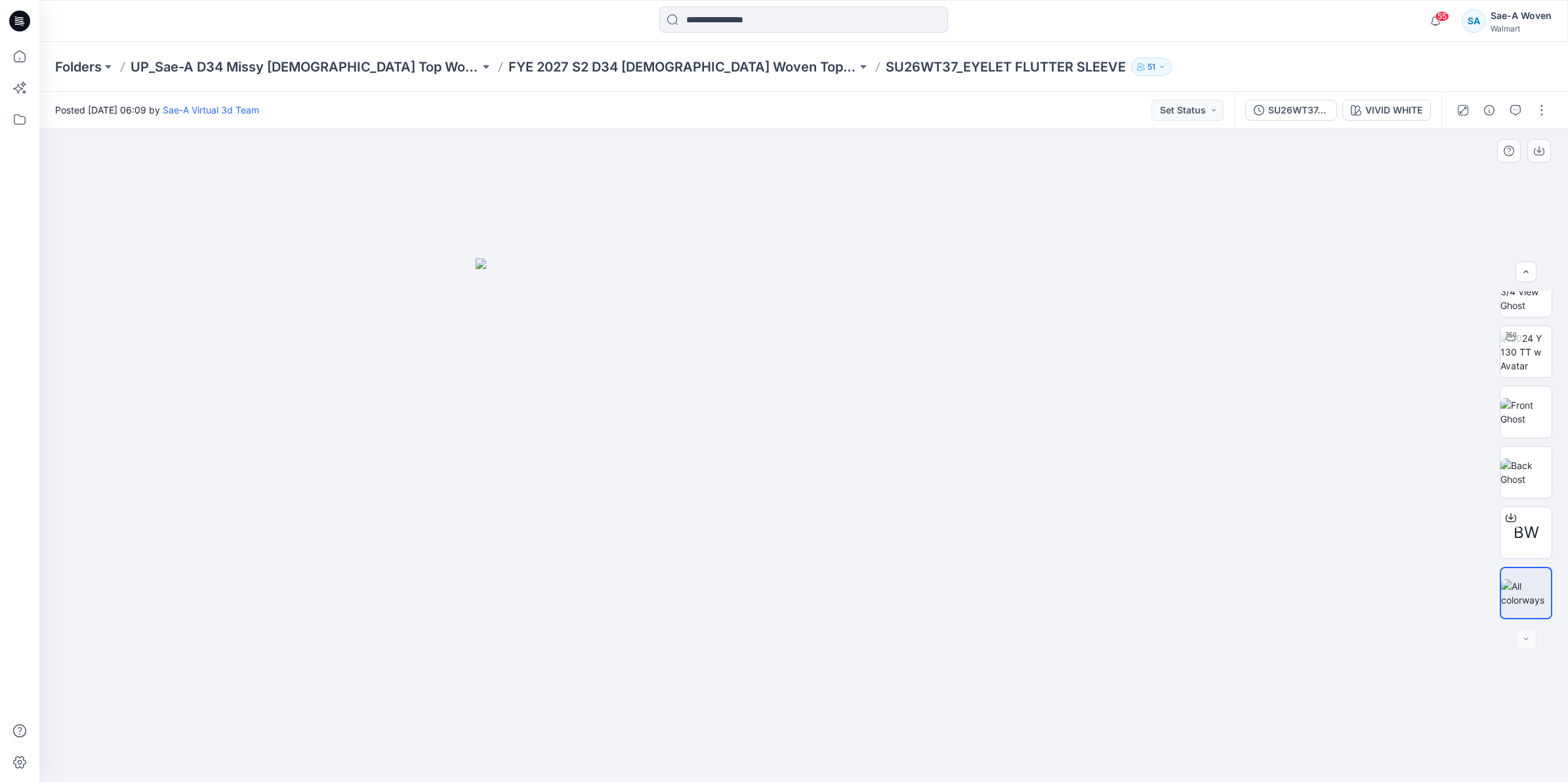
click at [887, 358] on img at bounding box center [803, 520] width 656 height 523
drag, startPoint x: 834, startPoint y: 415, endPoint x: 825, endPoint y: 415, distance: 9.0
click at [825, 415] on img at bounding box center [803, 520] width 656 height 523
click at [1528, 408] on img at bounding box center [1526, 412] width 51 height 27
click at [1541, 486] on img at bounding box center [1526, 472] width 51 height 27
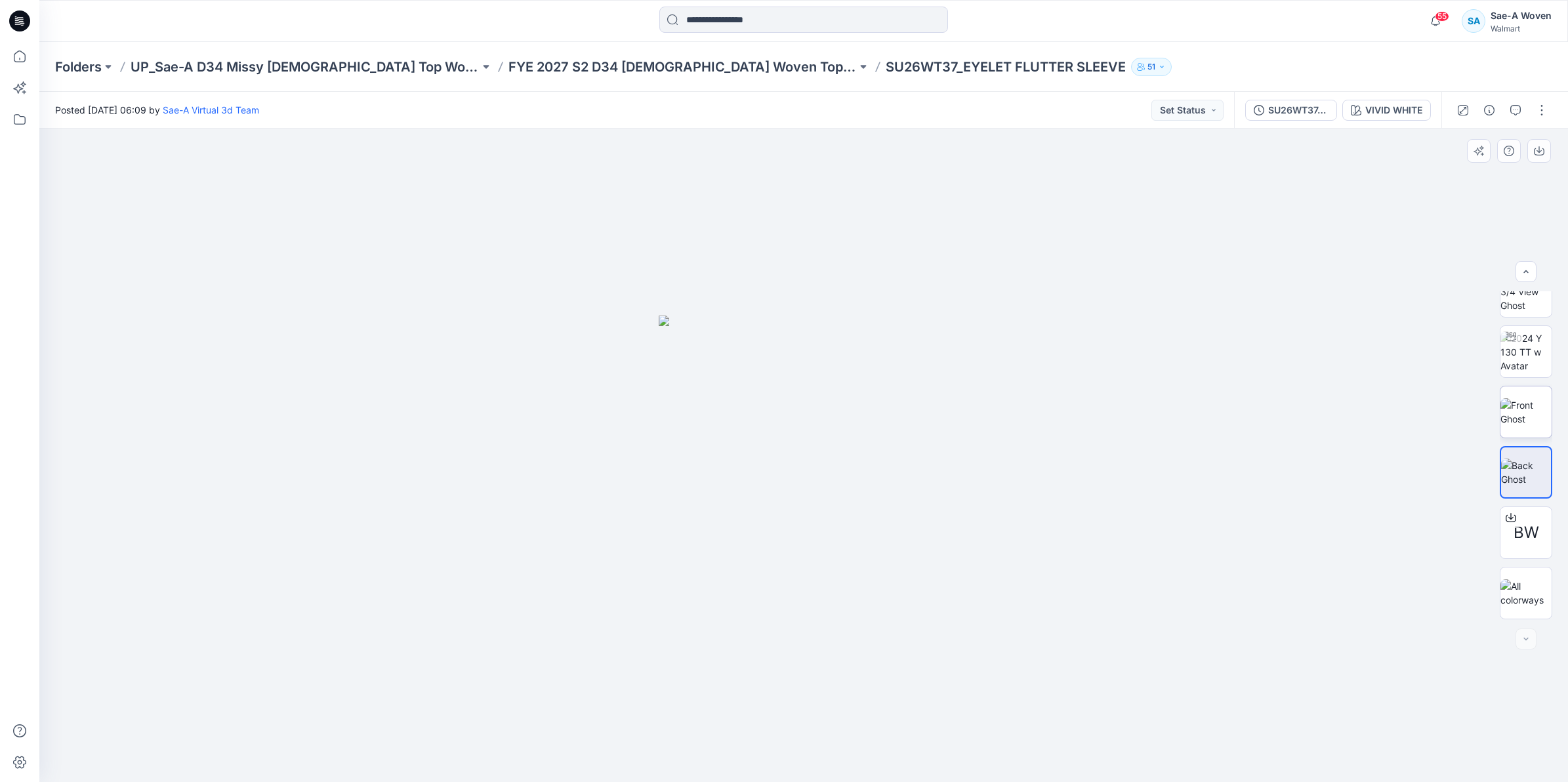
click at [1516, 420] on img at bounding box center [1526, 412] width 51 height 27
click at [787, 427] on img at bounding box center [803, 547] width 282 height 471
click at [1539, 600] on img at bounding box center [1526, 593] width 51 height 27
click at [847, 421] on img at bounding box center [803, 520] width 656 height 523
click at [807, 373] on img at bounding box center [803, 520] width 656 height 523
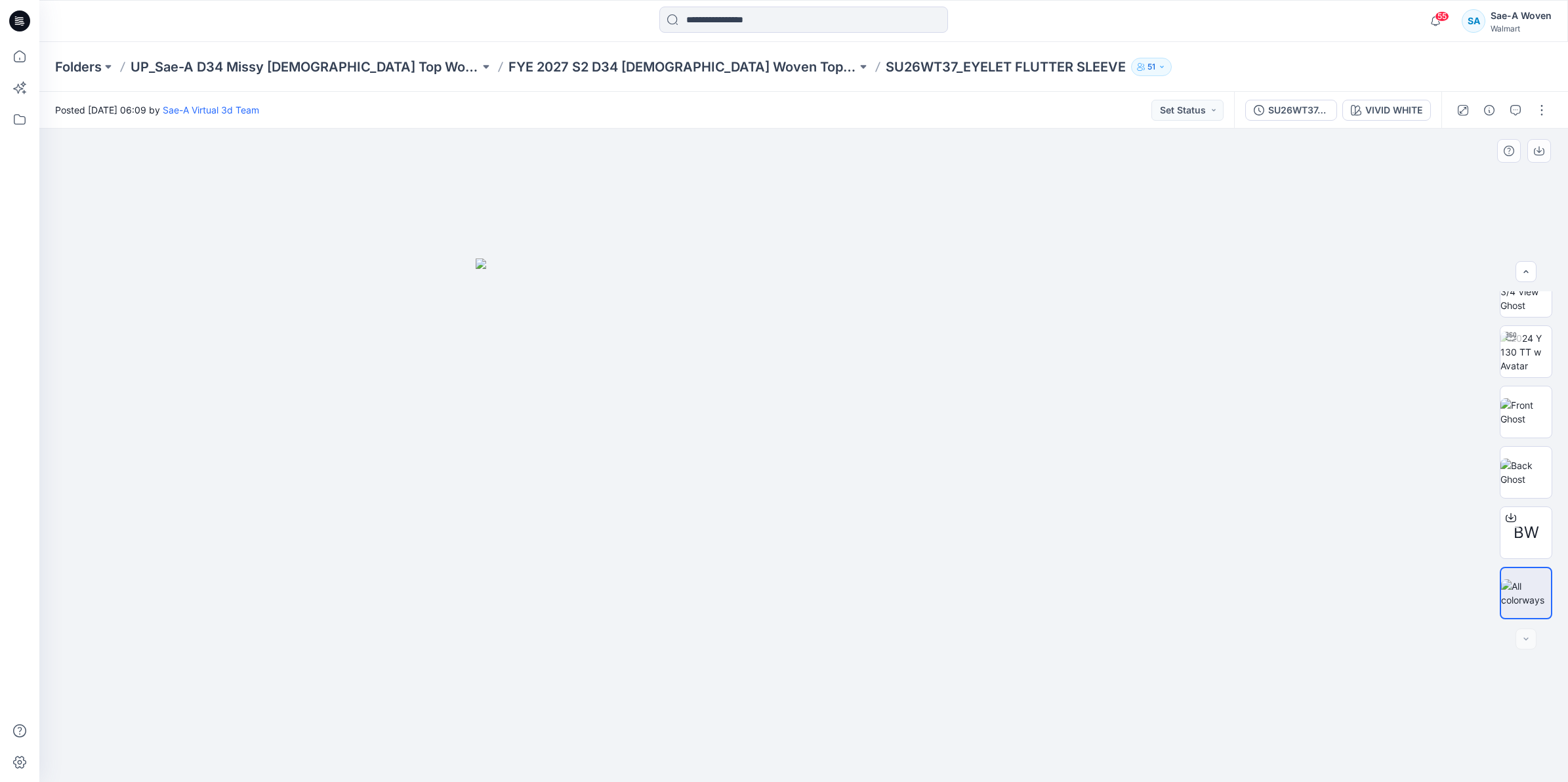
click at [807, 373] on img at bounding box center [803, 520] width 656 height 523
drag, startPoint x: 774, startPoint y: 345, endPoint x: 793, endPoint y: 356, distance: 22.0
click at [778, 348] on img at bounding box center [803, 520] width 656 height 523
click at [759, 463] on img at bounding box center [803, 520] width 656 height 523
click at [508, 66] on p "FYE 2027 S2 D34 [DEMOGRAPHIC_DATA] Woven Tops - Sae-A" at bounding box center [683, 67] width 349 height 19
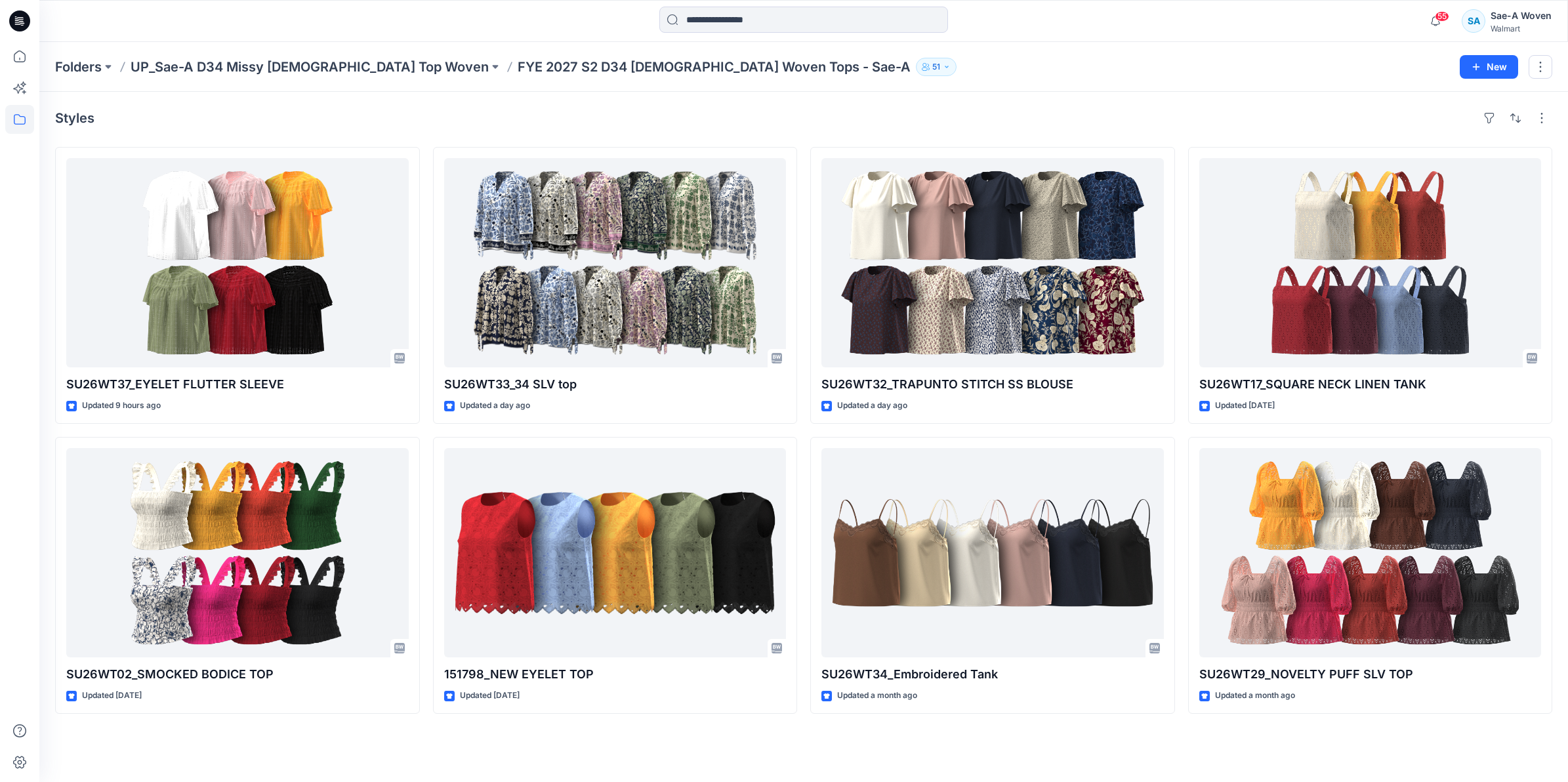
click at [420, 115] on div "Styles" at bounding box center [803, 118] width 1497 height 21
click at [491, 745] on div "Styles SU26WT37_EYELET FLUTTER SLEEVE Updated 9 hours ago SU26WT02_SMOCKED BODI…" at bounding box center [803, 437] width 1528 height 690
click at [296, 58] on p "UP_Sae-A D34 Missy [DEMOGRAPHIC_DATA] Top Woven" at bounding box center [310, 67] width 358 height 19
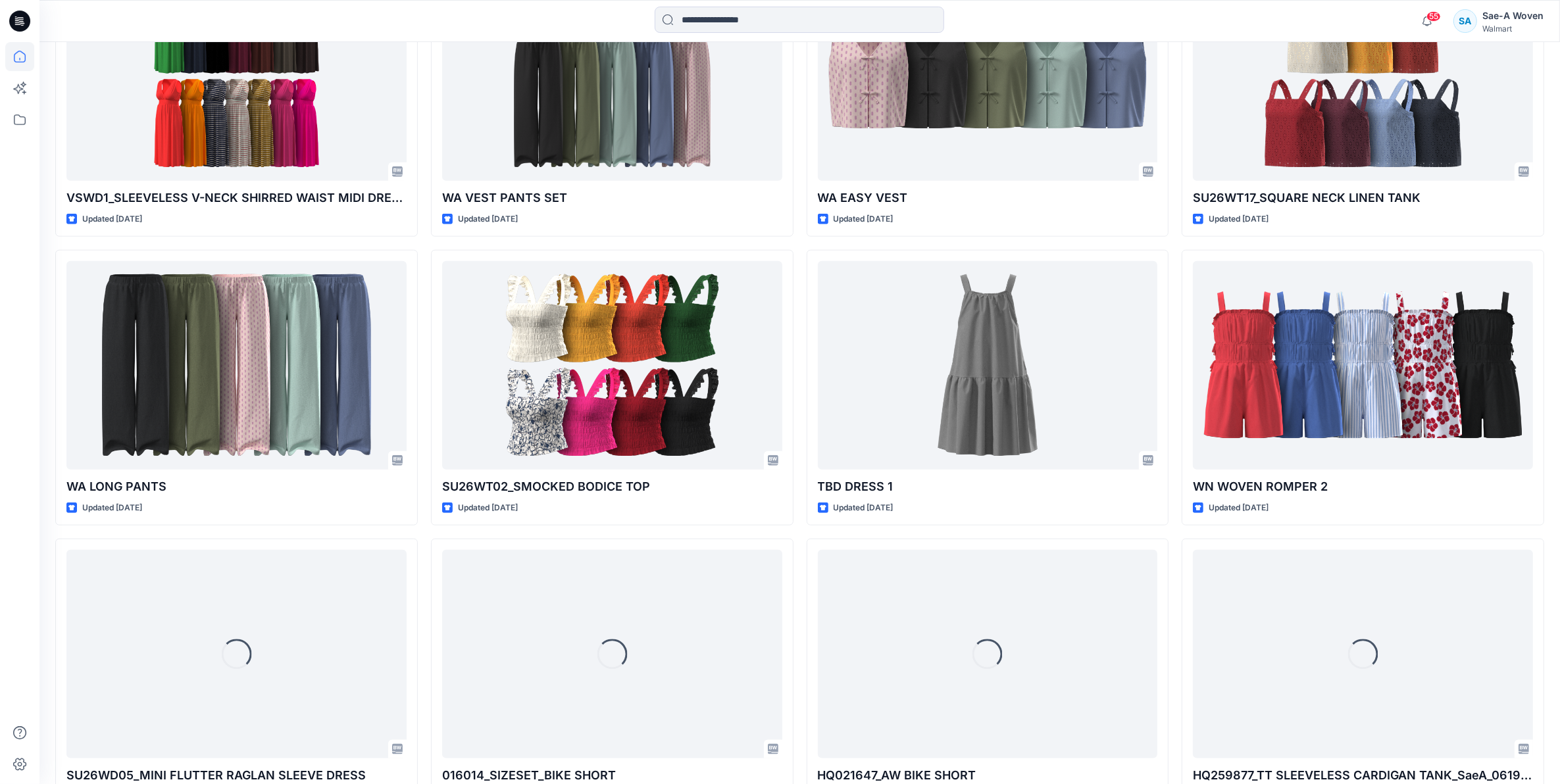
scroll to position [2001, 0]
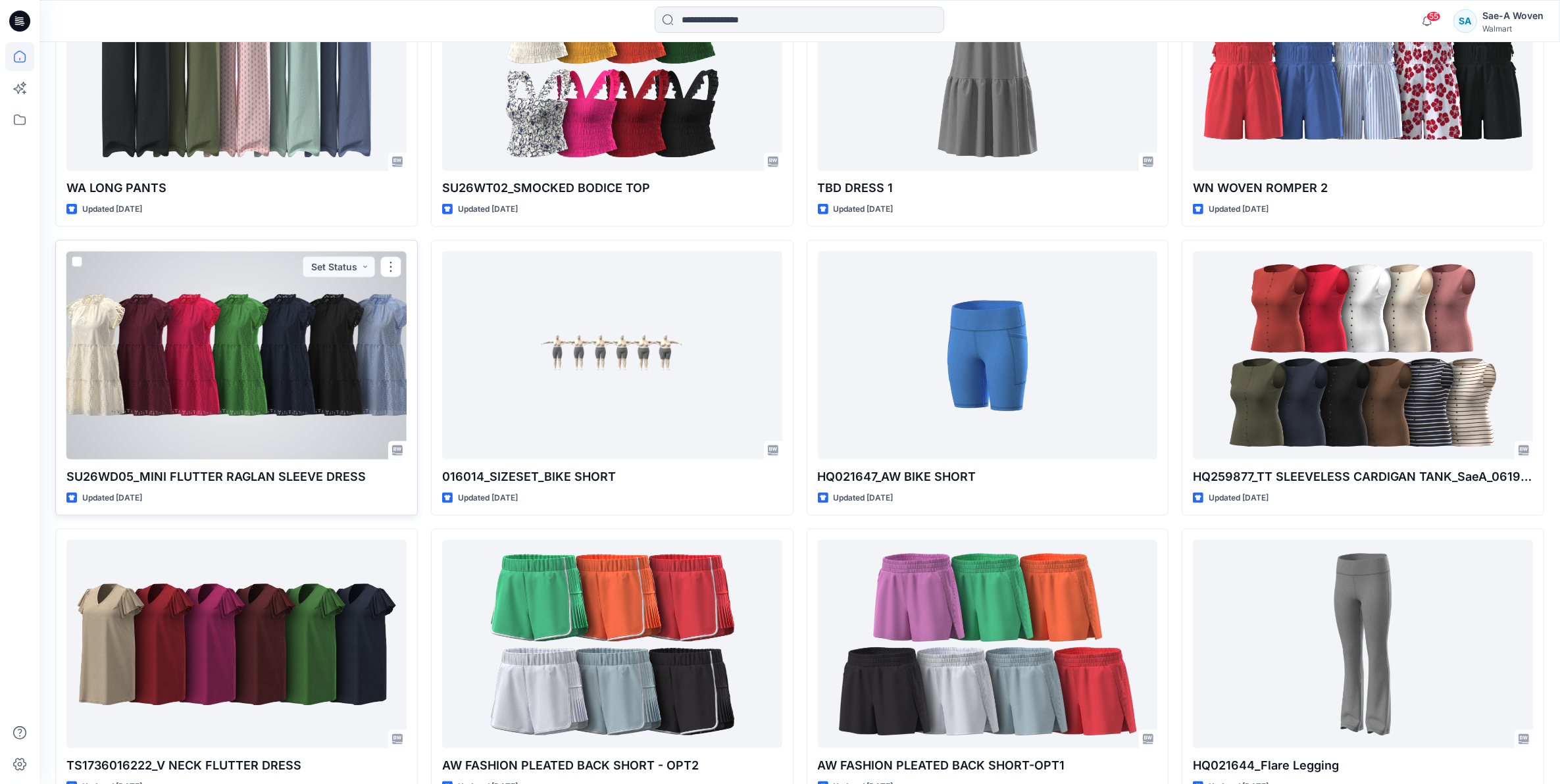
click at [344, 377] on div at bounding box center [236, 355] width 340 height 208
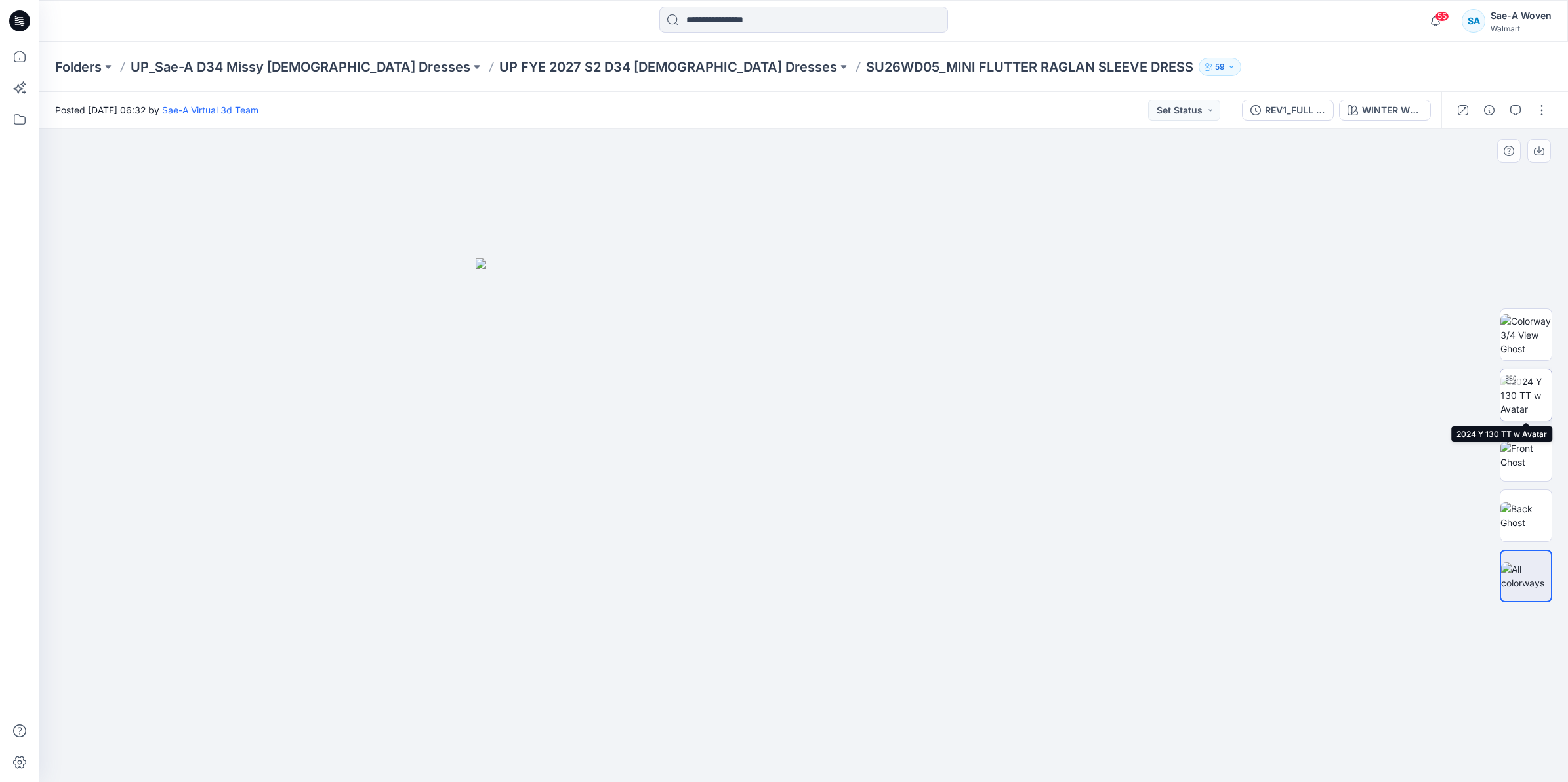
click at [1523, 397] on img at bounding box center [1526, 395] width 51 height 42
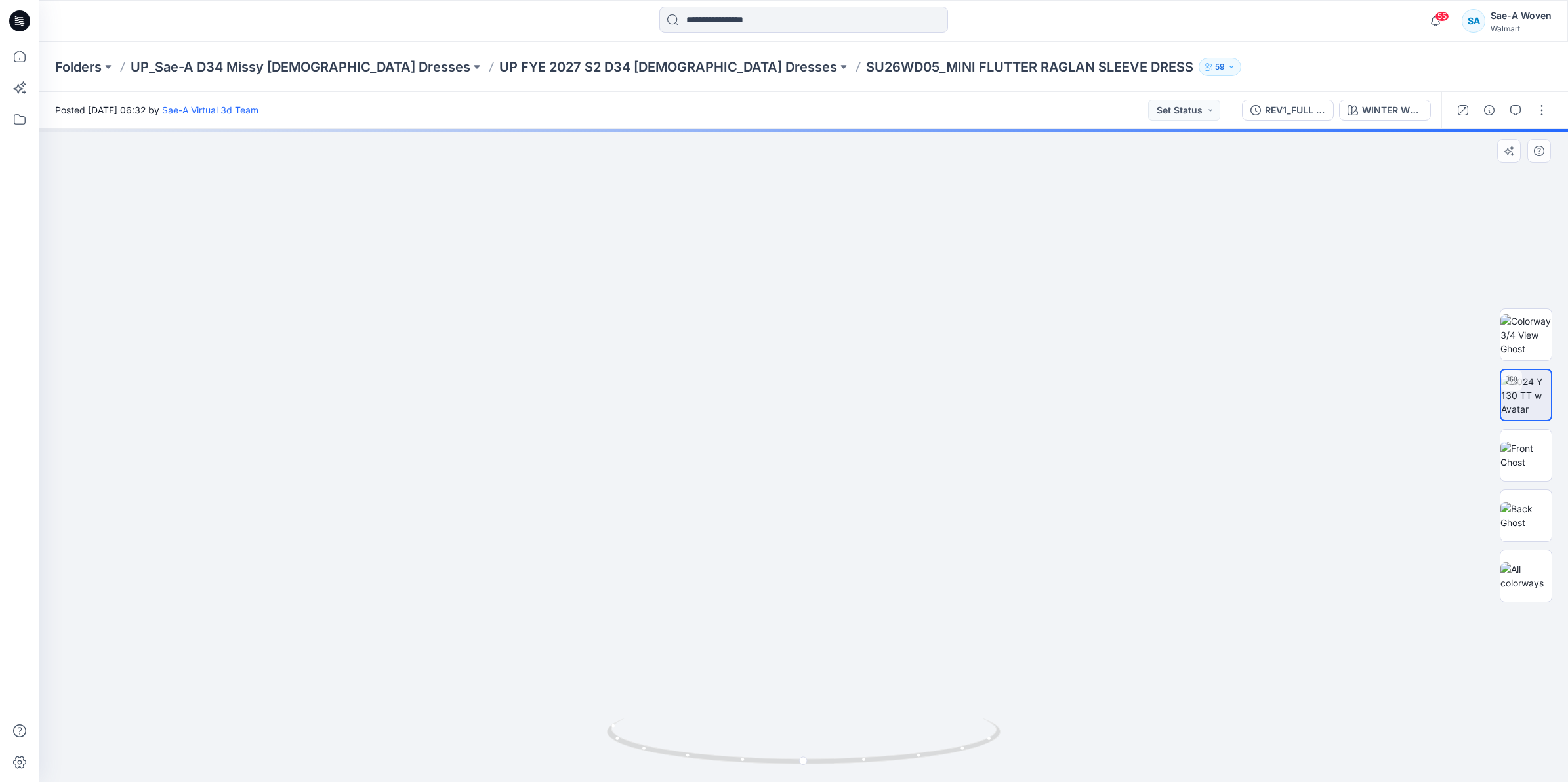
drag, startPoint x: 789, startPoint y: 320, endPoint x: 786, endPoint y: 373, distance: 53.1
drag, startPoint x: 786, startPoint y: 320, endPoint x: 765, endPoint y: 414, distance: 96.3
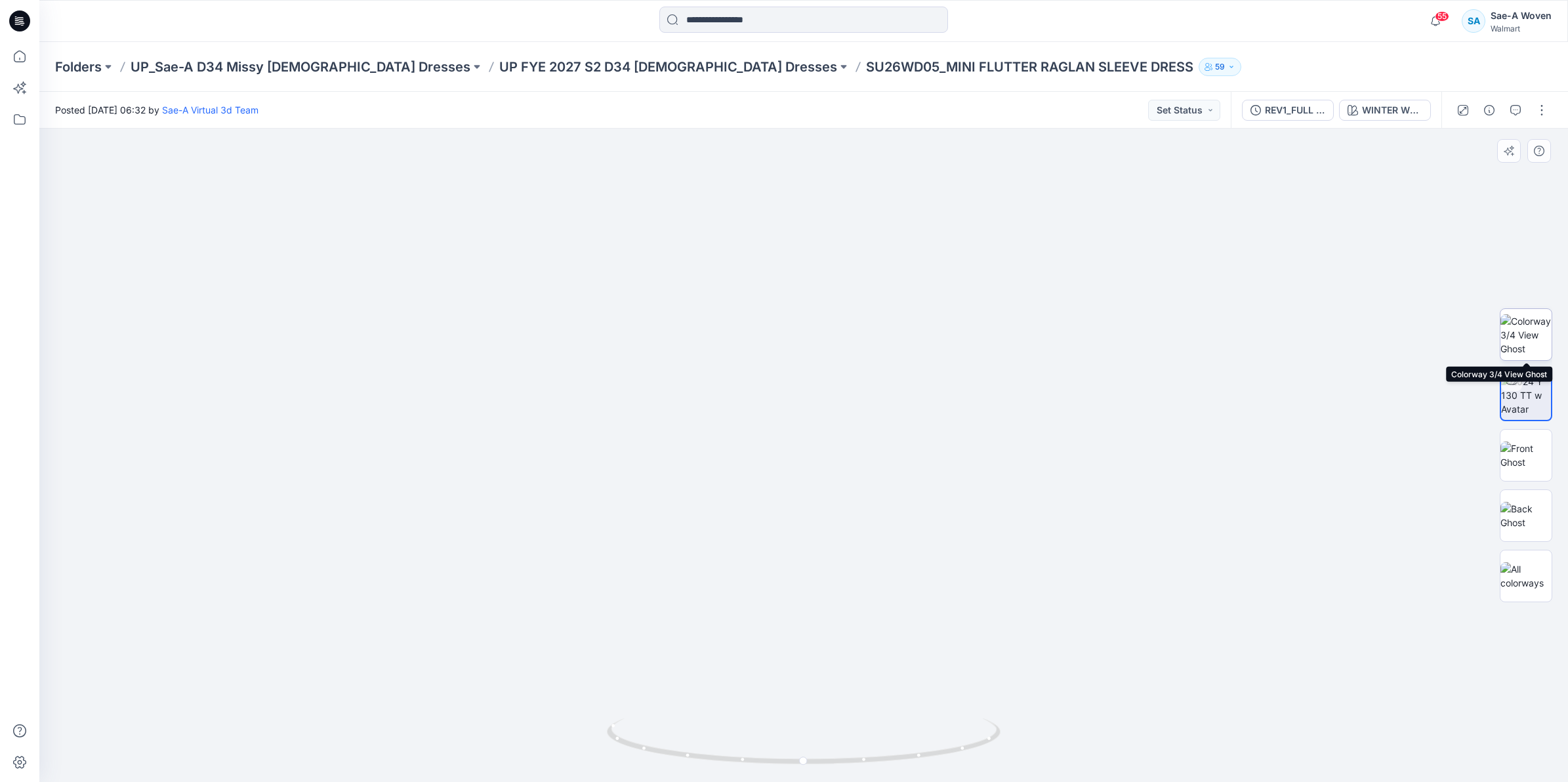
click at [1540, 339] on img at bounding box center [1526, 335] width 51 height 42
click at [764, 327] on img at bounding box center [803, 507] width 232 height 549
click at [1532, 587] on img at bounding box center [1526, 576] width 51 height 27
click at [562, 397] on img at bounding box center [803, 520] width 656 height 523
click at [967, 411] on img at bounding box center [803, 520] width 656 height 523
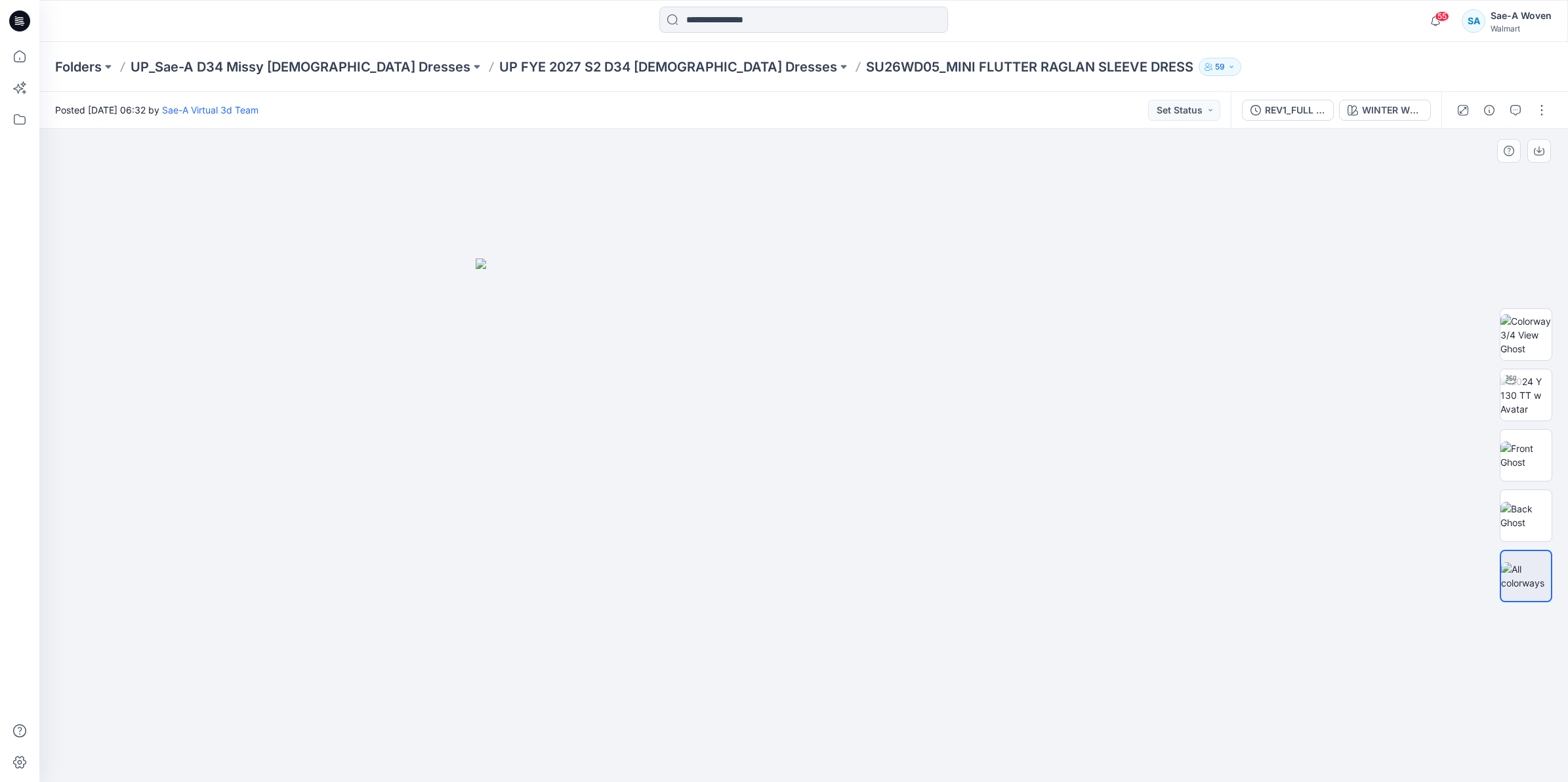
click at [786, 303] on img at bounding box center [803, 520] width 656 height 523
